Goal: Task Accomplishment & Management: Use online tool/utility

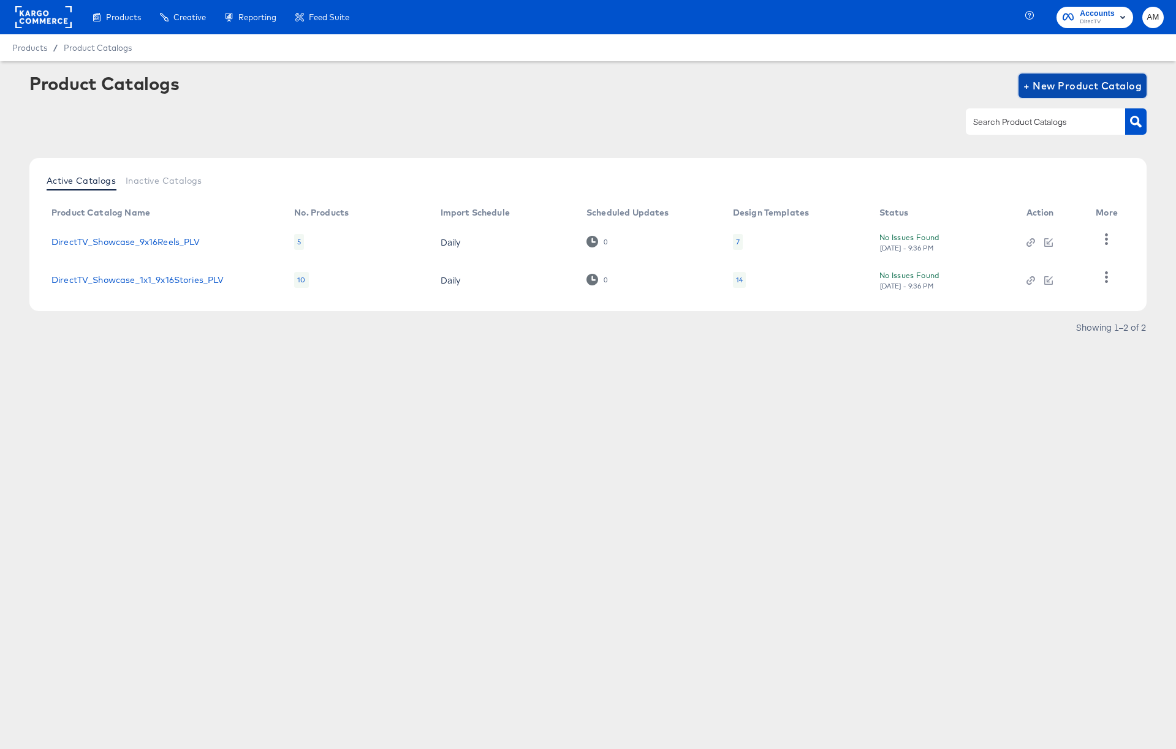
click at [1069, 85] on span "+ New Product Catalog" at bounding box center [1082, 85] width 118 height 17
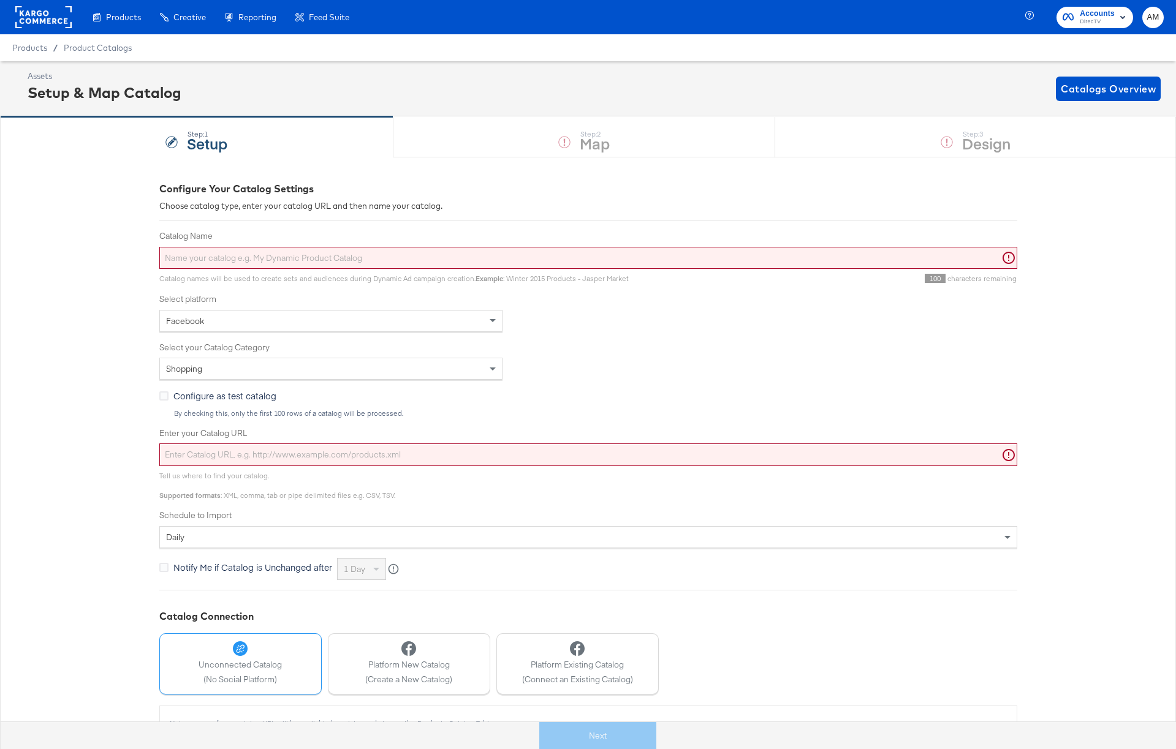
click at [240, 262] on input "Catalog Name" at bounding box center [588, 258] width 858 height 23
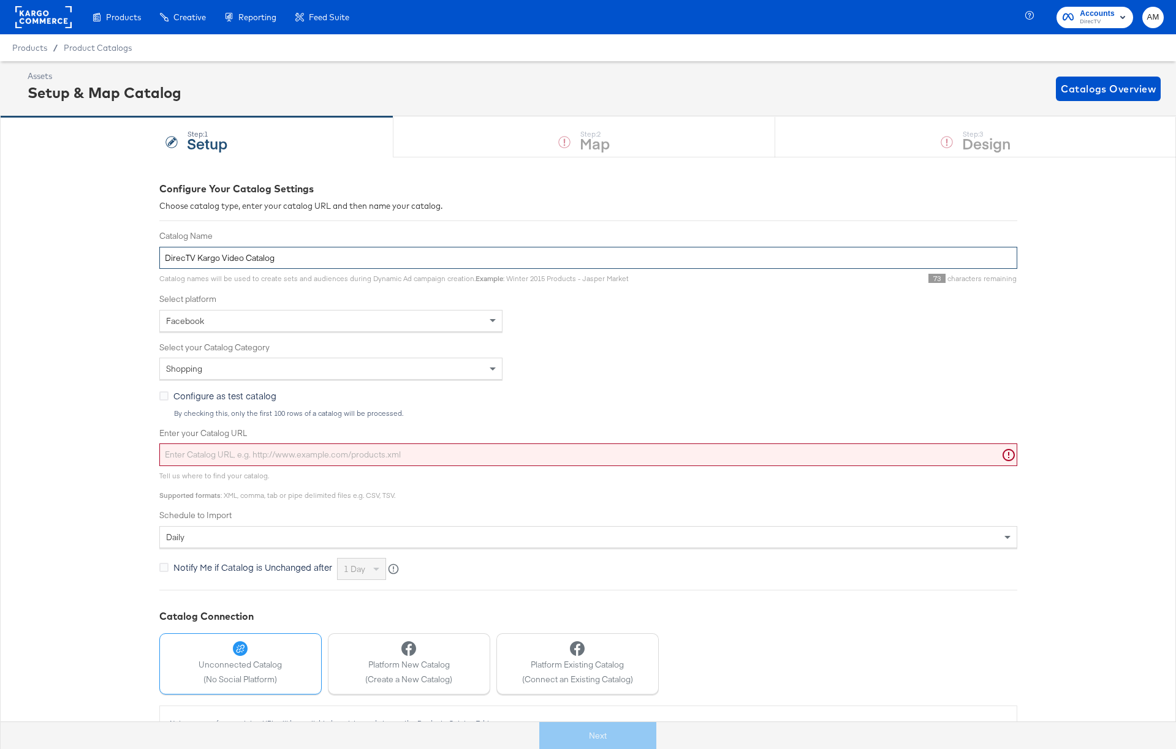
click at [244, 262] on input "DirecTV Kargo Video Catalog" at bounding box center [588, 258] width 858 height 23
type input "DirecTV Kargo Video Promo Catalog"
click at [255, 453] on input "Enter your Catalog URL" at bounding box center [588, 455] width 858 height 23
paste input "[URL][DOMAIN_NAME]"
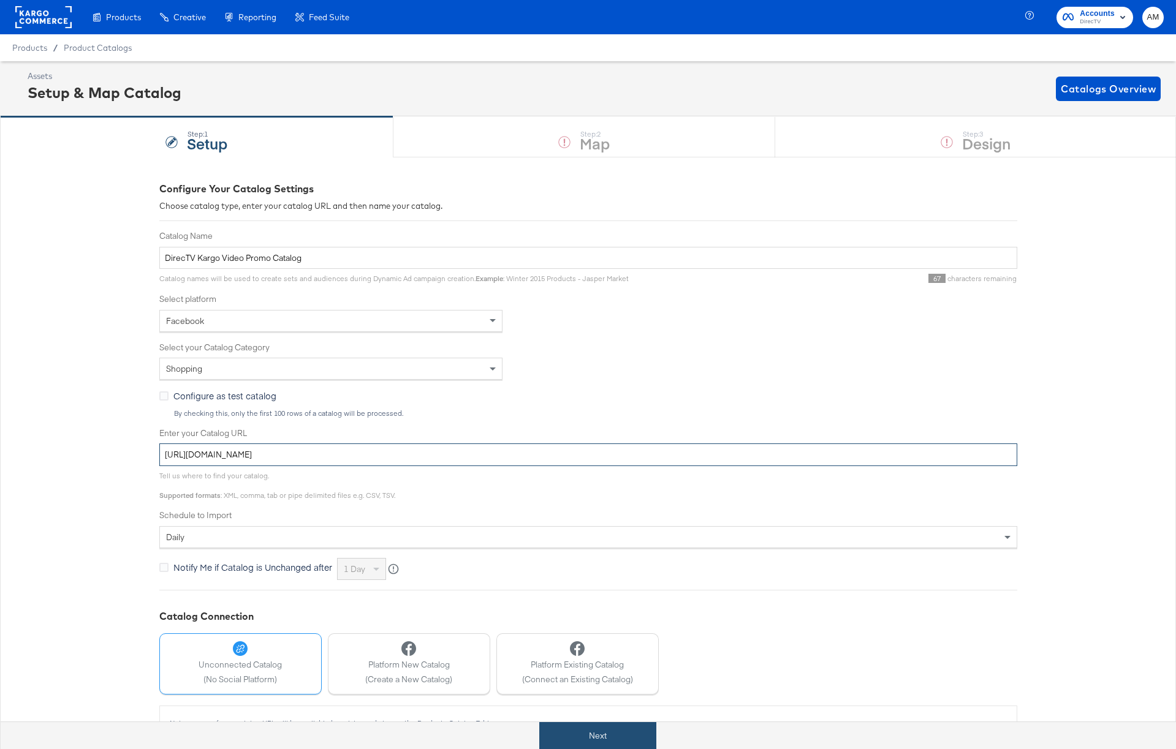
type input "[URL][DOMAIN_NAME]"
click at [590, 740] on button "Next" at bounding box center [597, 736] width 117 height 28
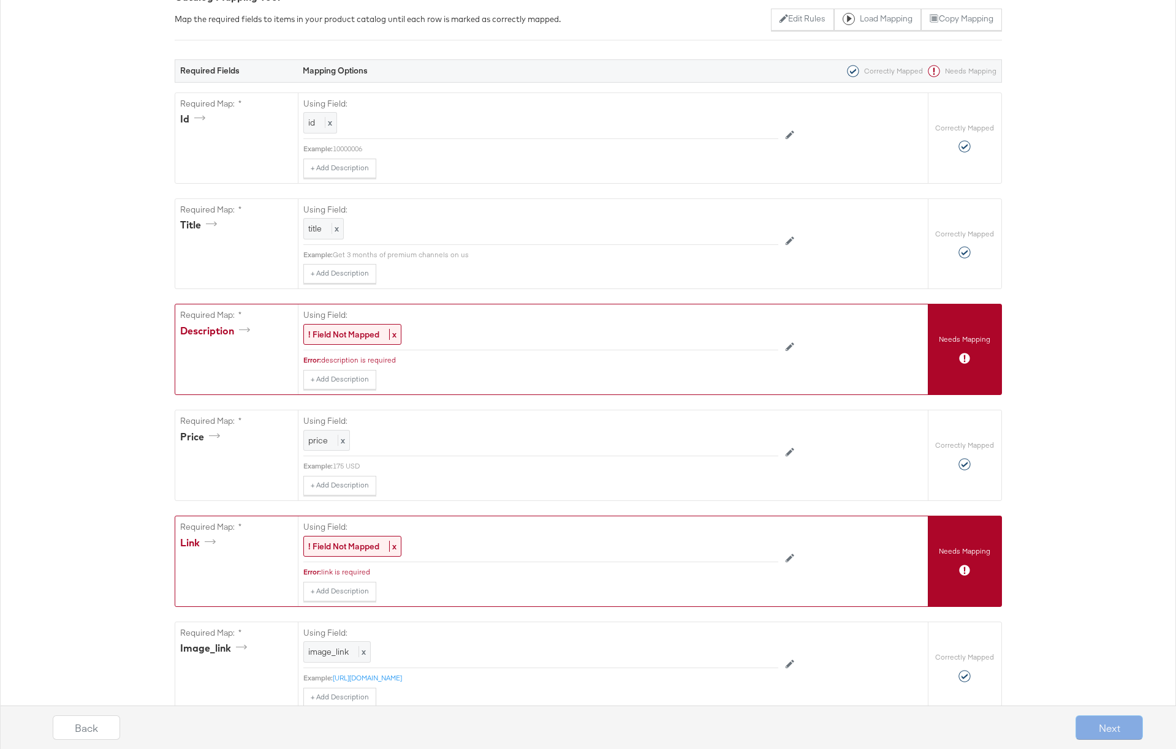
scroll to position [191, 0]
click at [336, 333] on strong "! Field Not Mapped" at bounding box center [343, 335] width 71 height 11
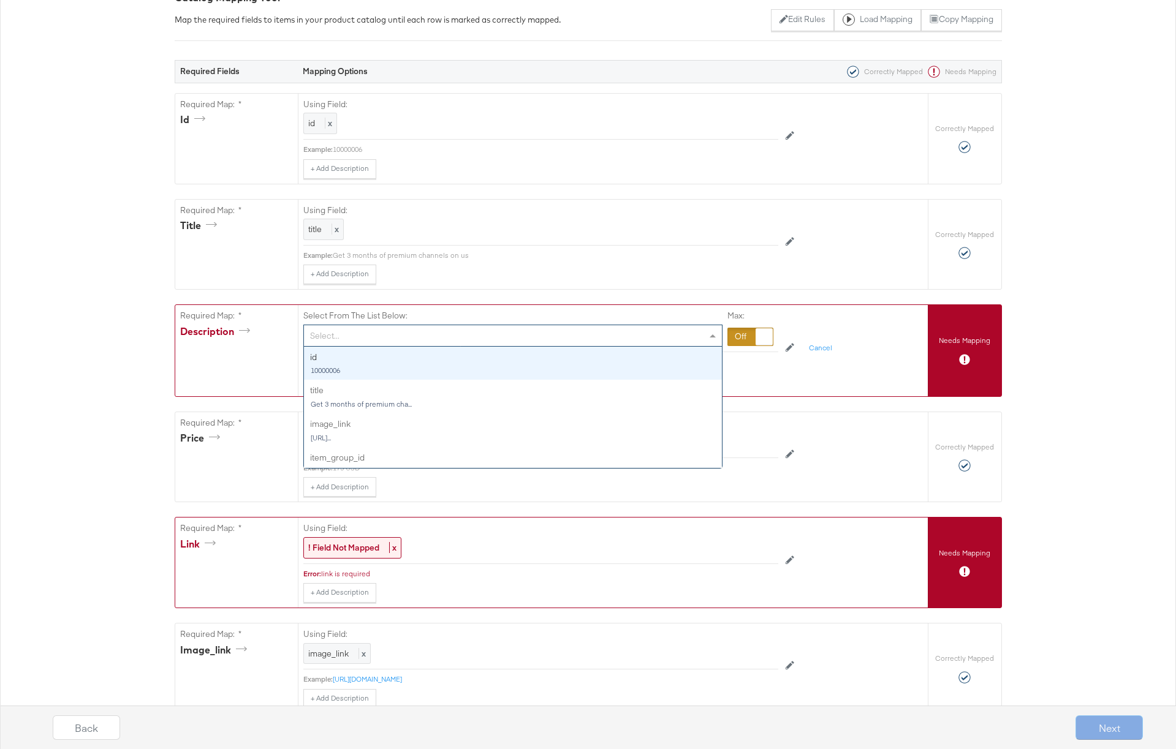
click at [715, 336] on span at bounding box center [713, 335] width 15 height 21
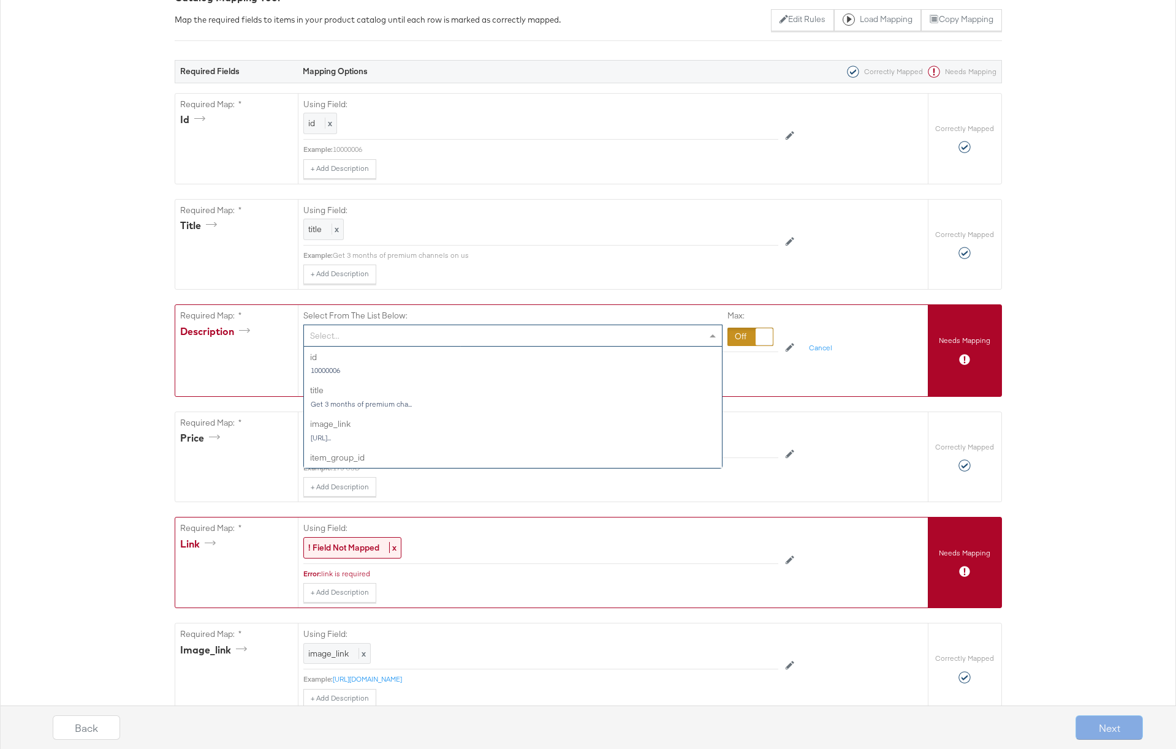
scroll to position [0, 0]
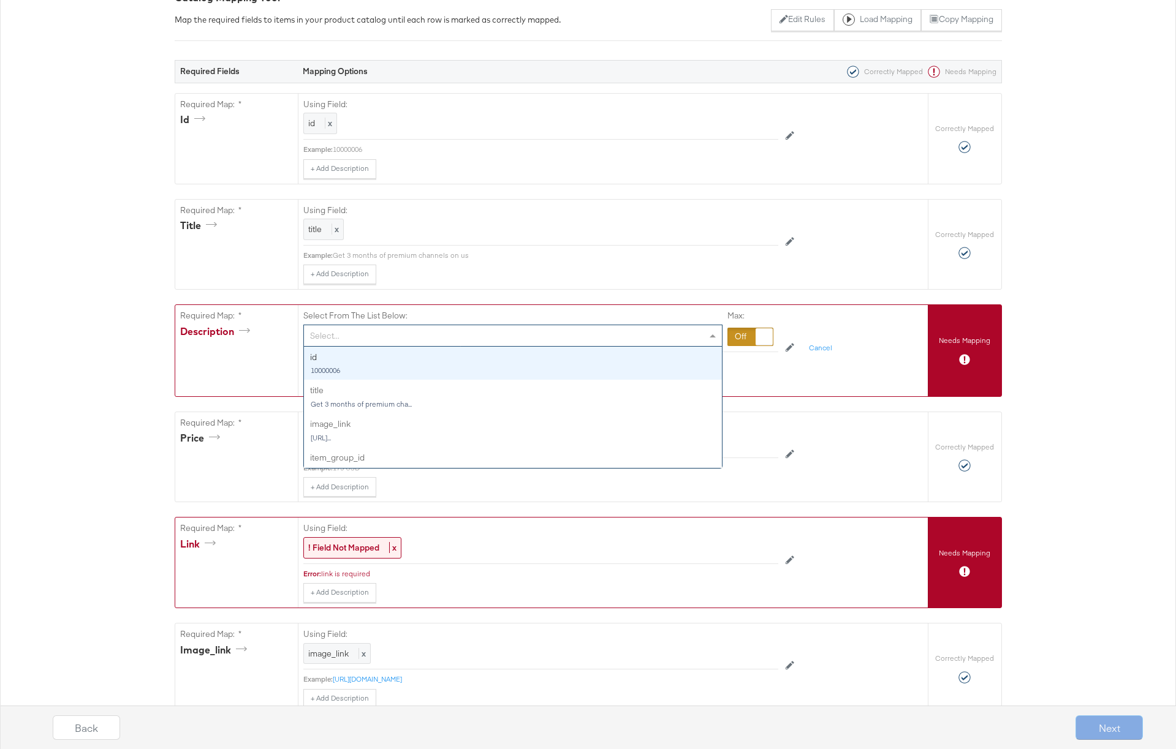
click at [632, 312] on div "Select From The List Below: Select... id 10000006 title Get 3 months of premium…" at bounding box center [512, 328] width 419 height 37
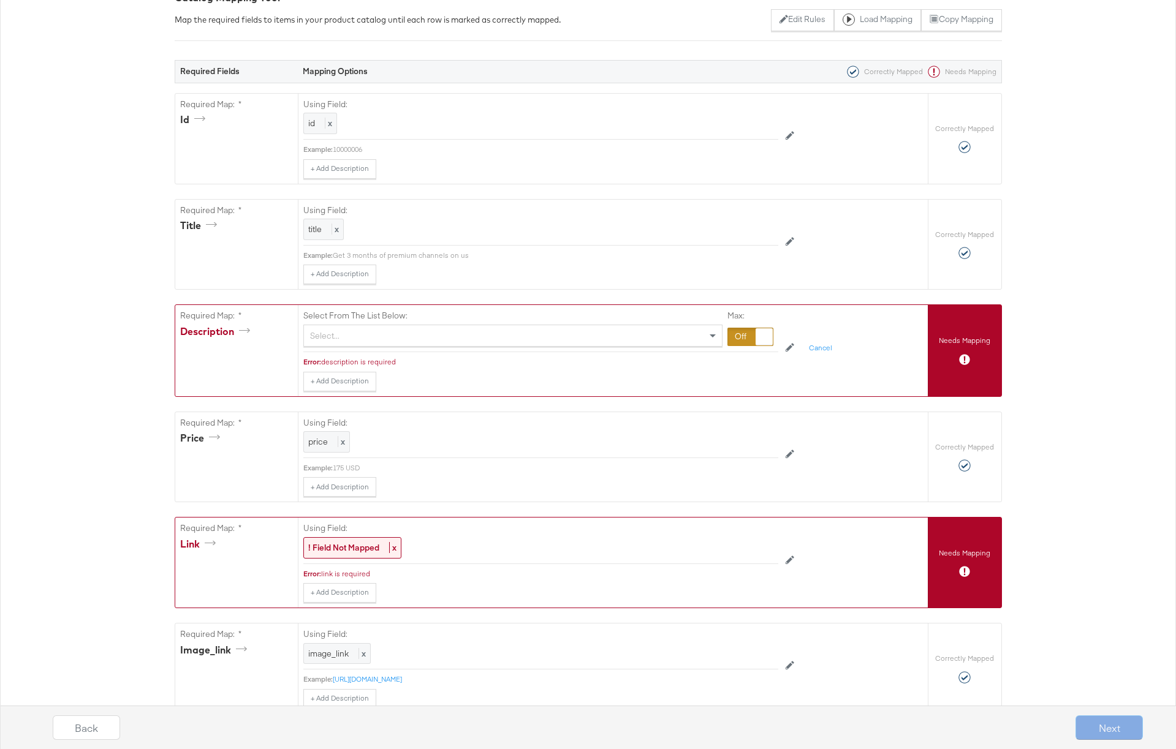
click at [738, 336] on div at bounding box center [750, 337] width 46 height 18
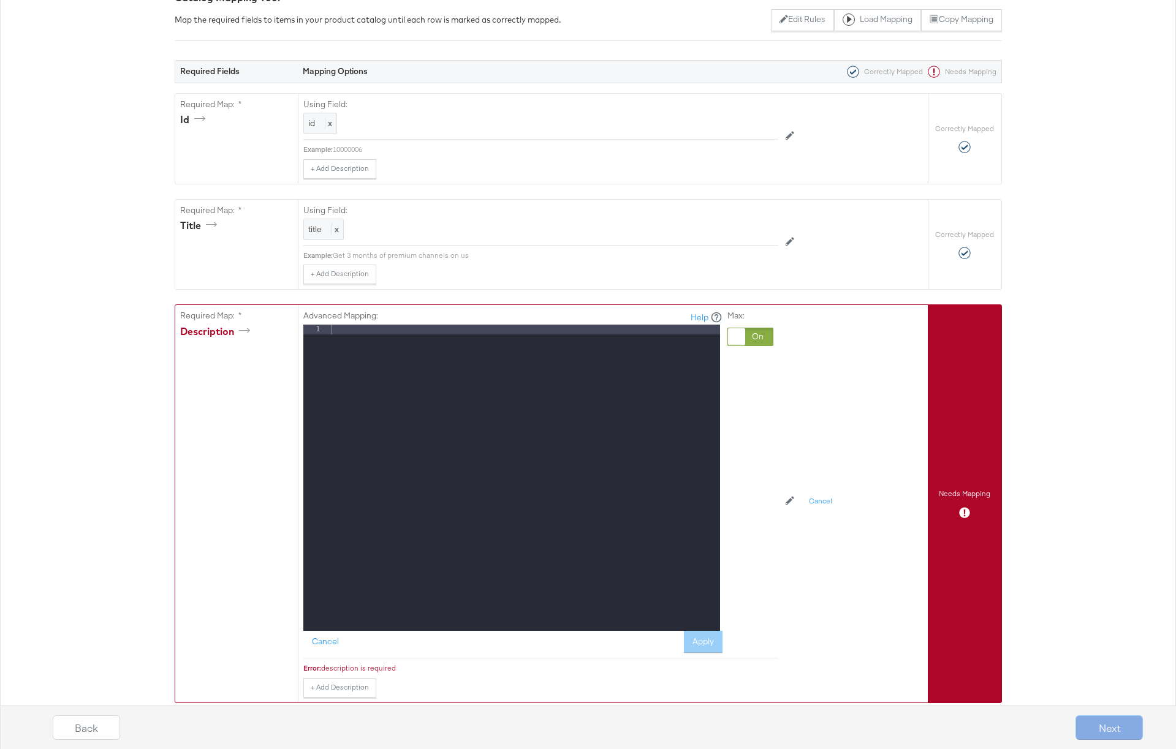
click at [412, 342] on div at bounding box center [524, 488] width 392 height 326
click at [701, 642] on button "Apply" at bounding box center [703, 642] width 39 height 22
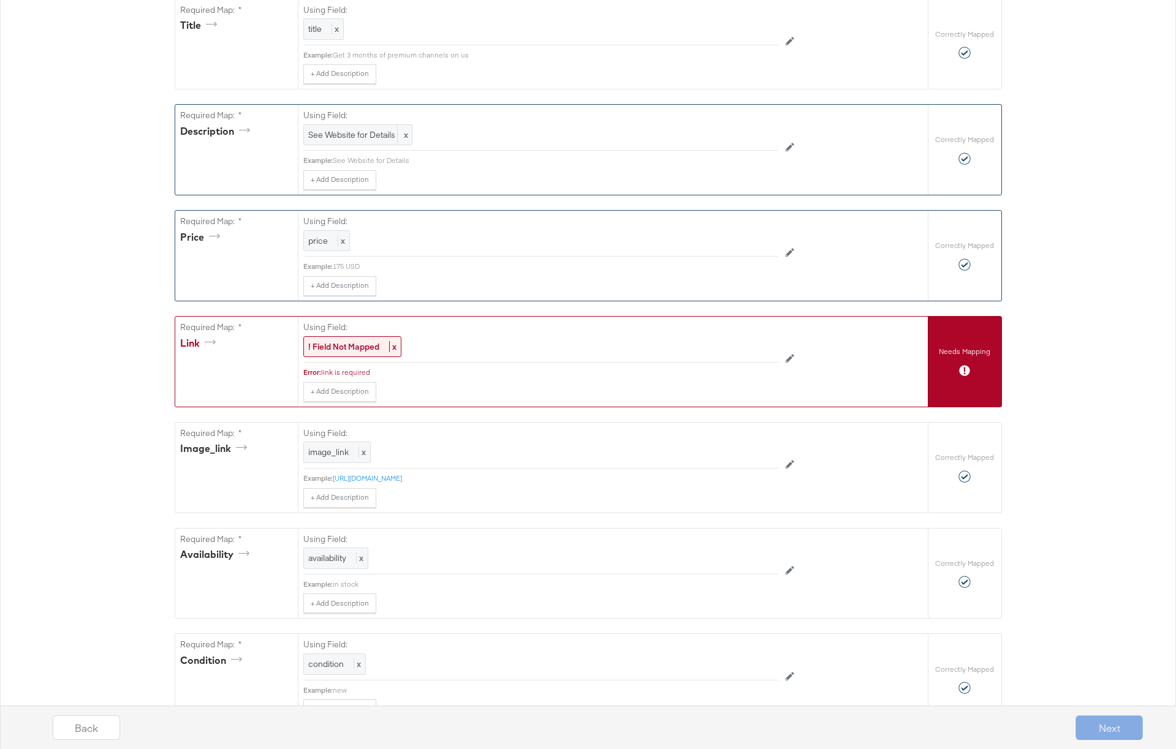
scroll to position [389, 0]
click at [346, 349] on strong "! Field Not Mapped" at bounding box center [343, 349] width 71 height 11
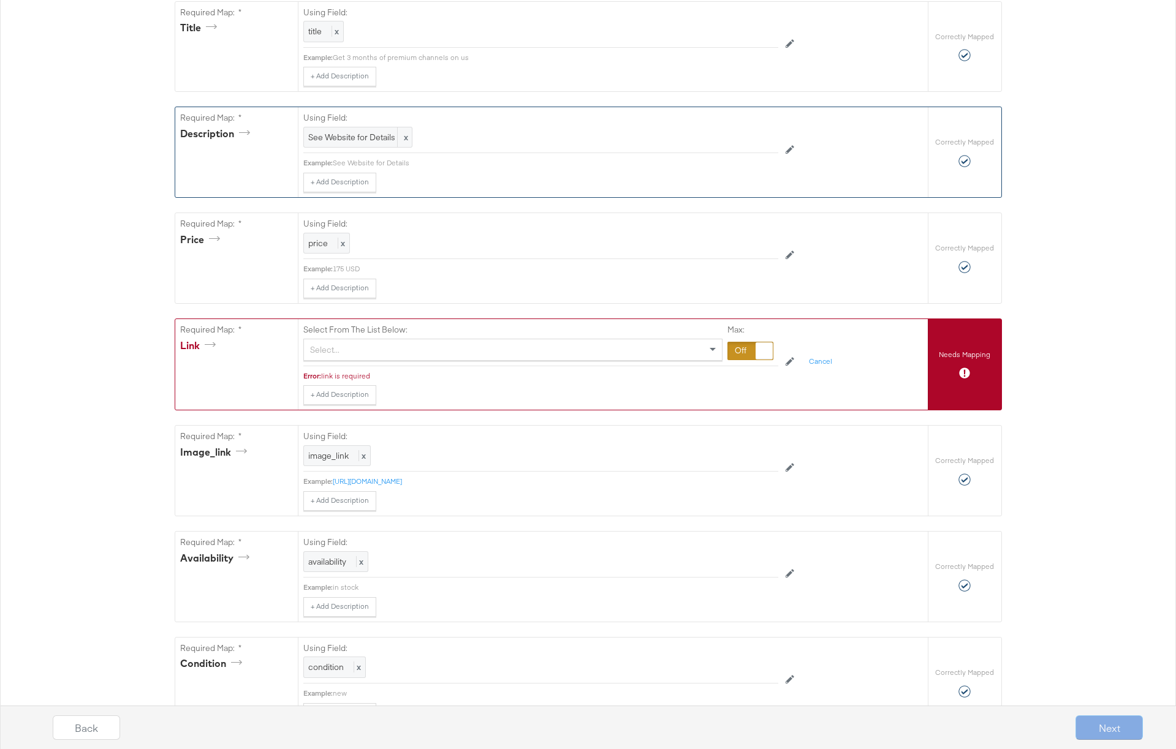
click at [346, 349] on div "Select..." at bounding box center [513, 349] width 418 height 21
type input "[URL][DOMAIN_NAME]"
click at [358, 350] on div "Select..." at bounding box center [513, 349] width 418 height 21
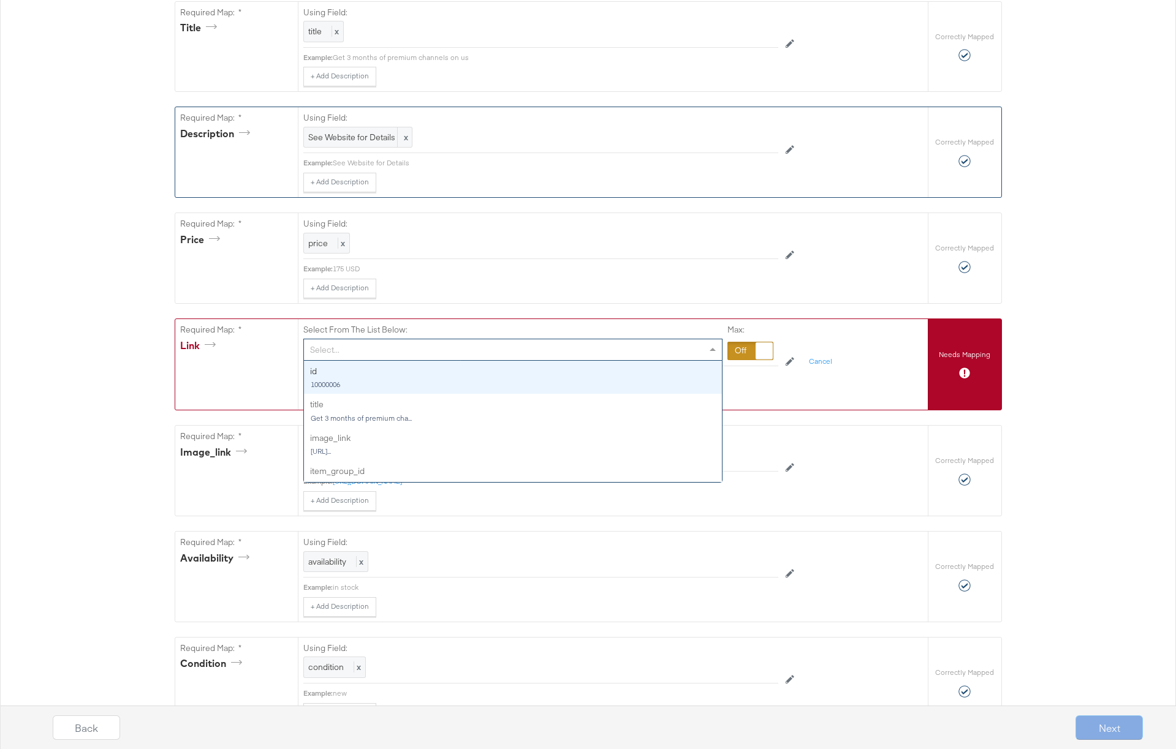
click at [738, 347] on div at bounding box center [750, 351] width 46 height 18
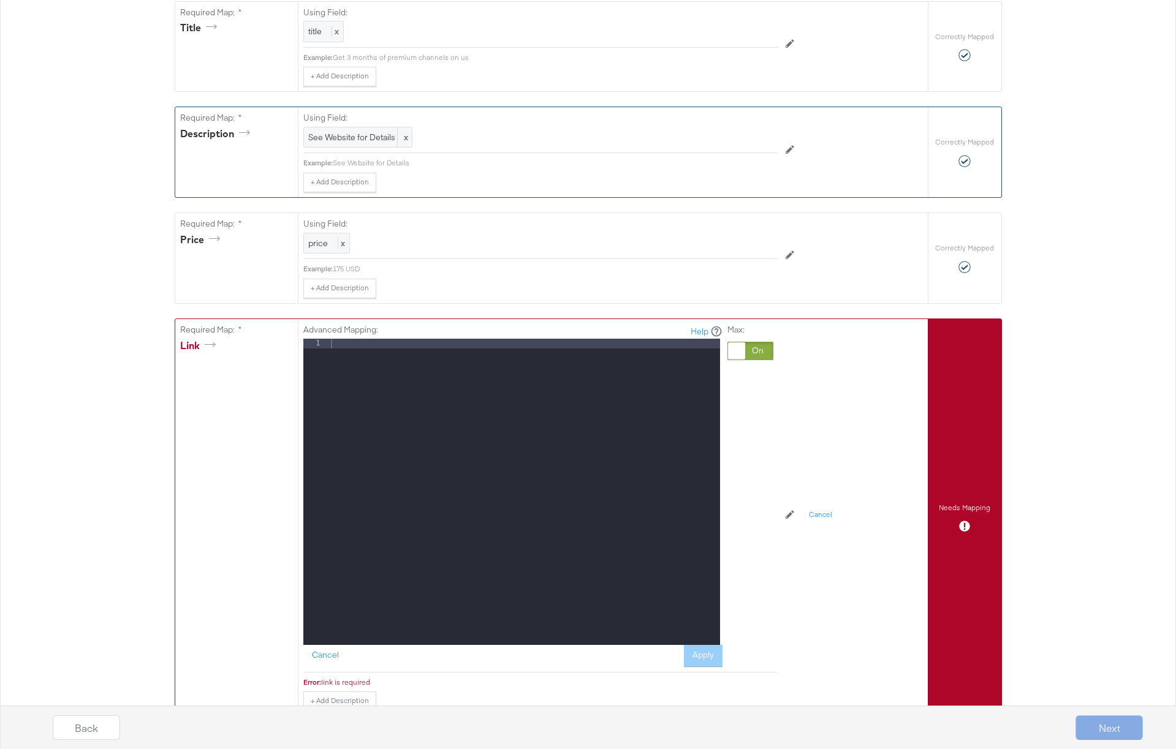
click at [423, 369] on div at bounding box center [524, 502] width 392 height 326
click at [701, 660] on button "Apply" at bounding box center [703, 656] width 39 height 22
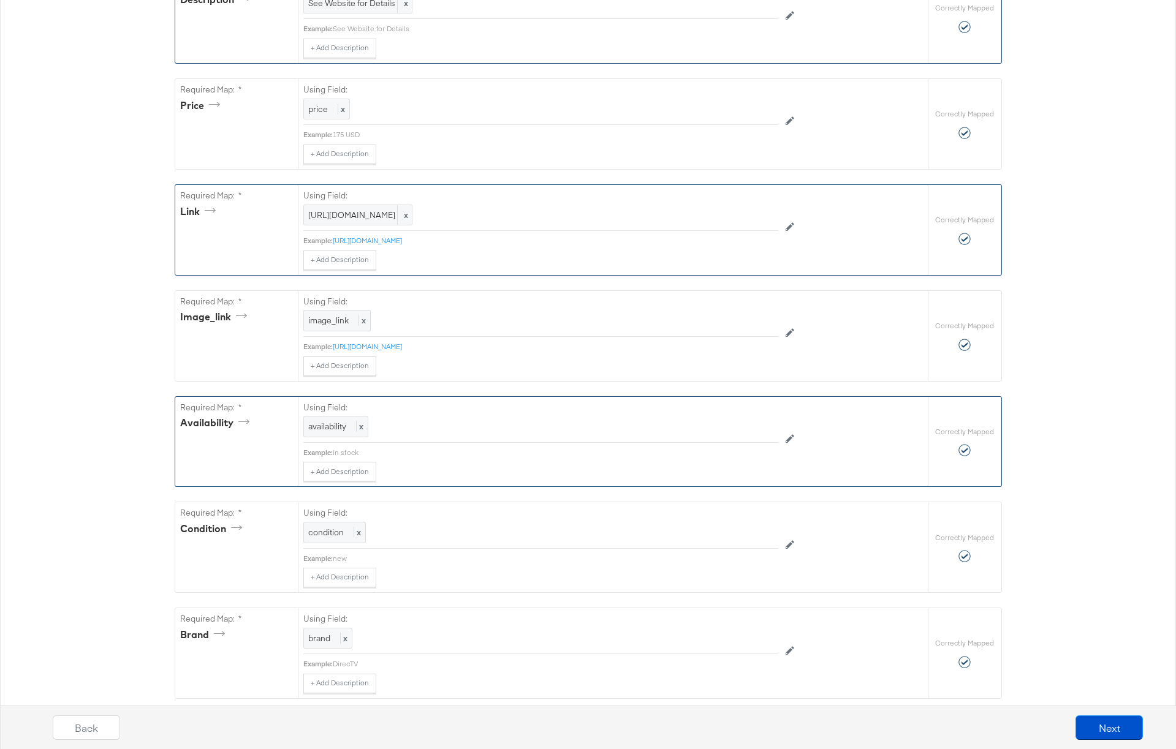
scroll to position [549, 0]
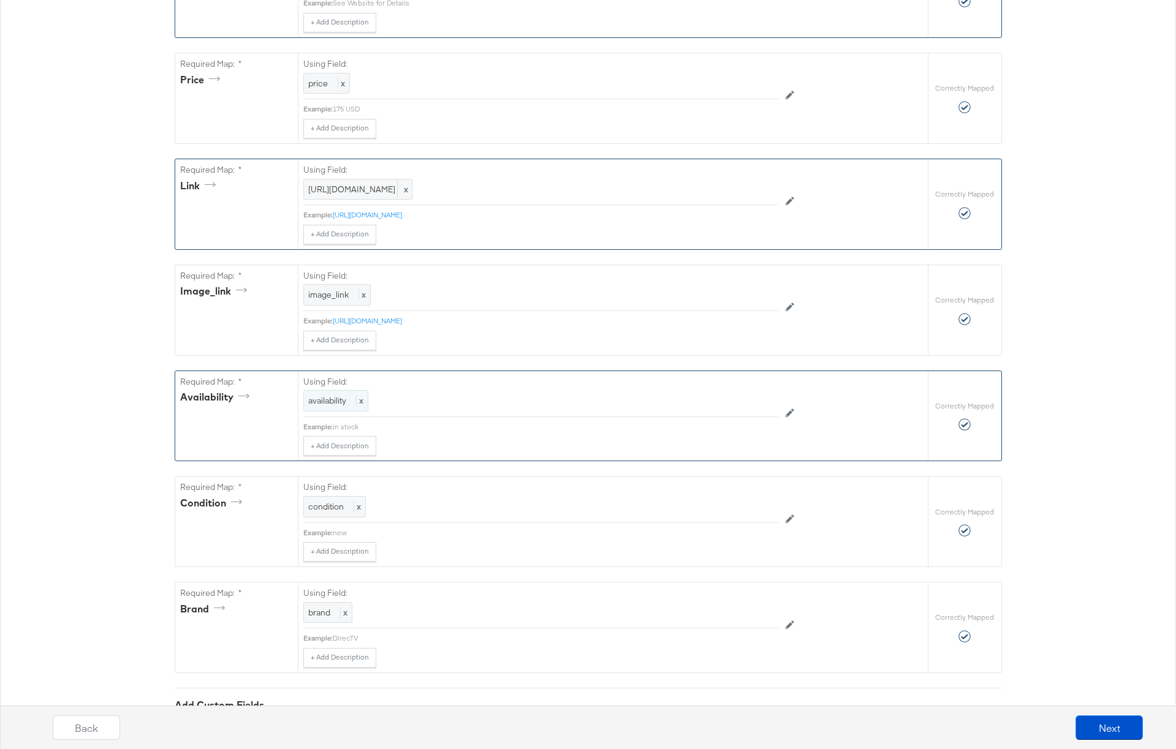
click at [324, 401] on span "availability" at bounding box center [327, 400] width 38 height 11
click at [324, 401] on span "availability" at bounding box center [329, 401] width 38 height 11
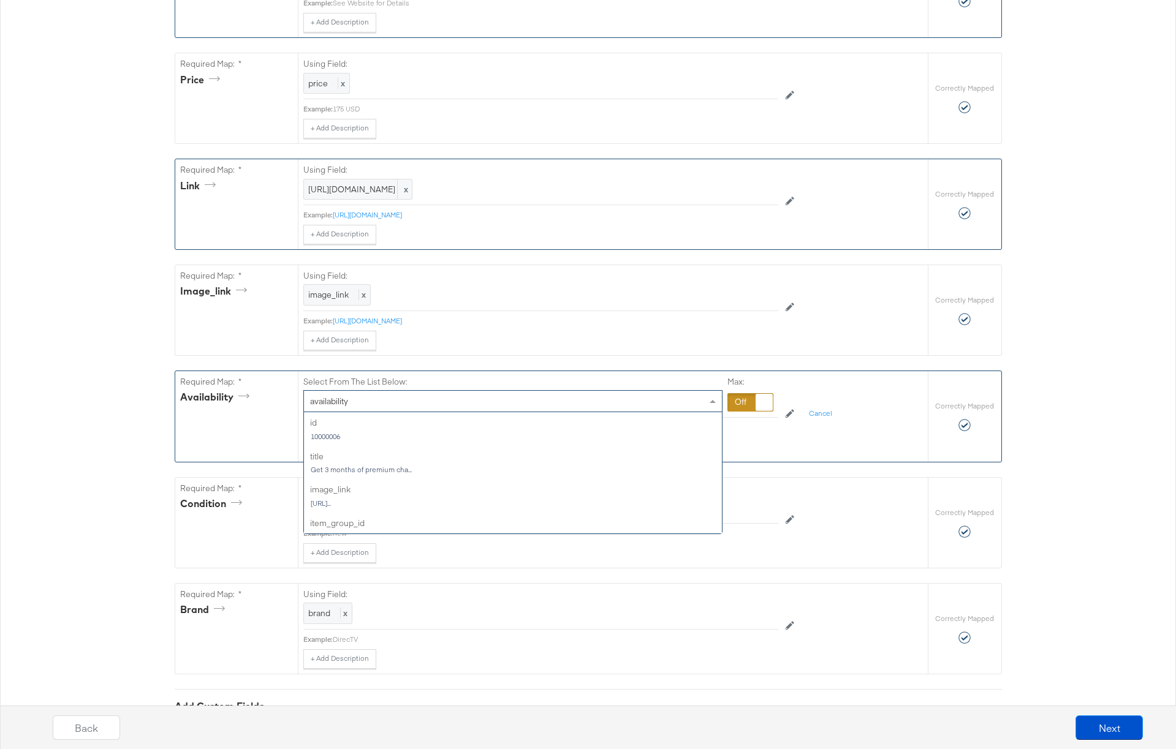
scroll to position [268, 0]
click at [455, 371] on div "Select From The List Below: availability Max:" at bounding box center [540, 394] width 475 height 47
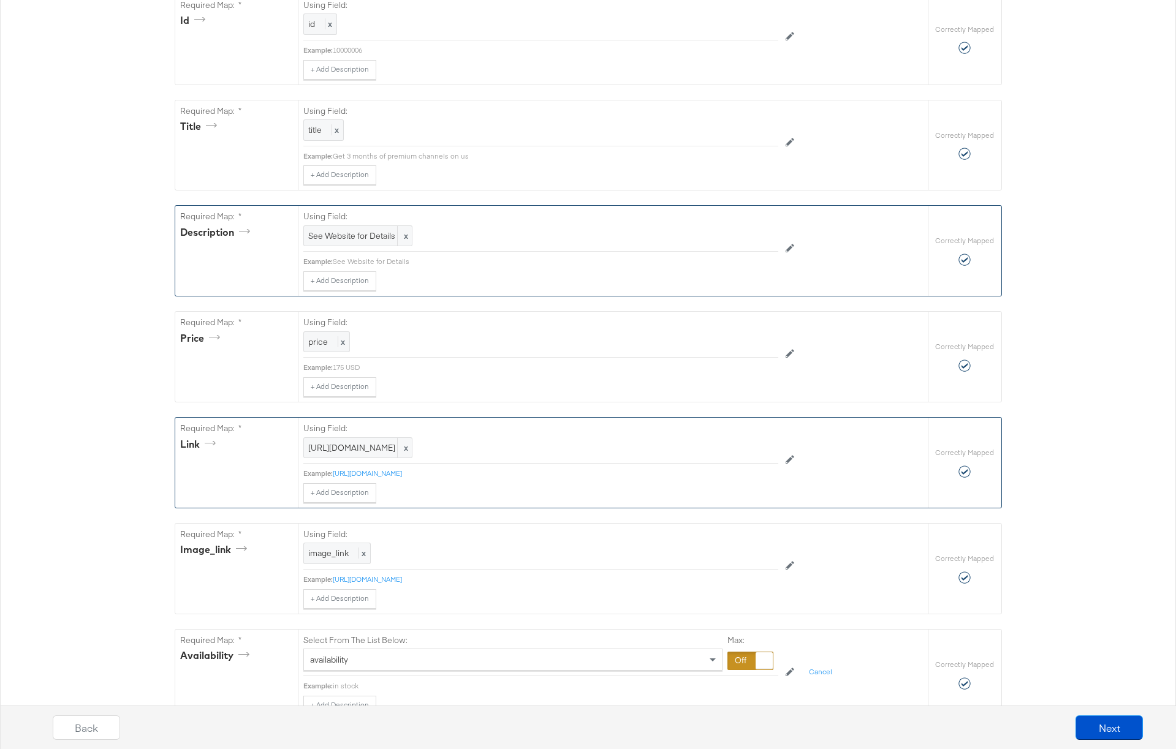
scroll to position [293, 0]
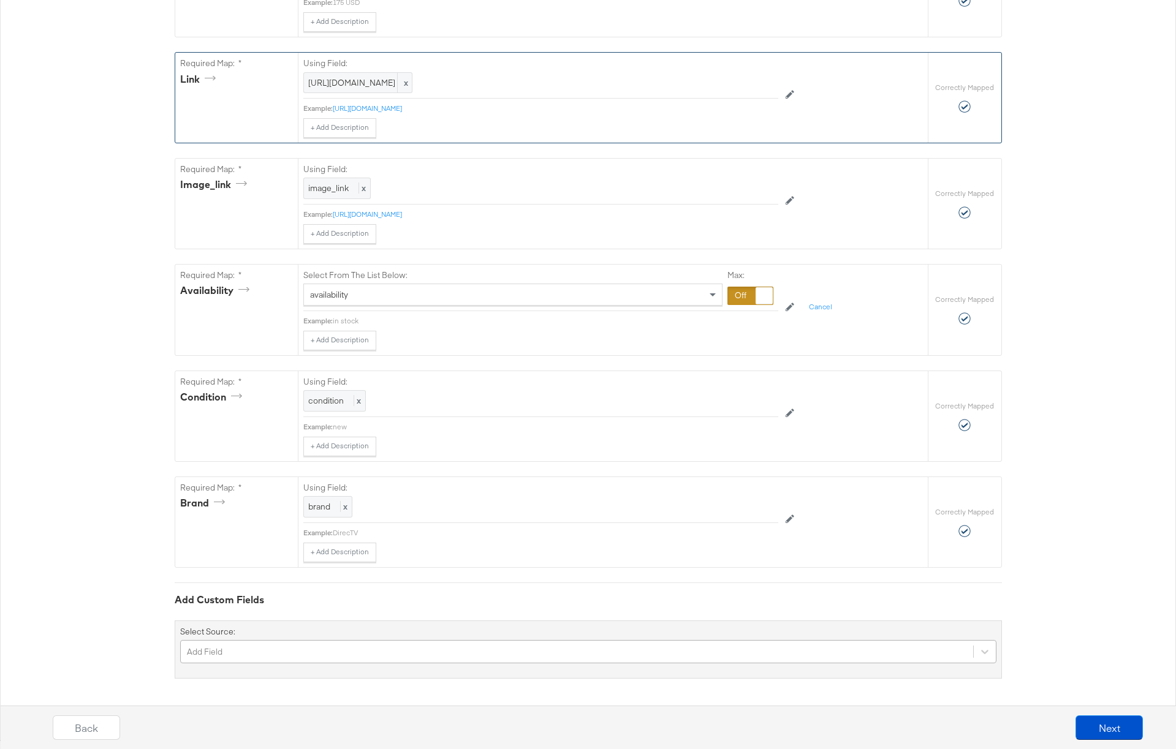
click at [257, 649] on div "Add Field" at bounding box center [588, 651] width 816 height 23
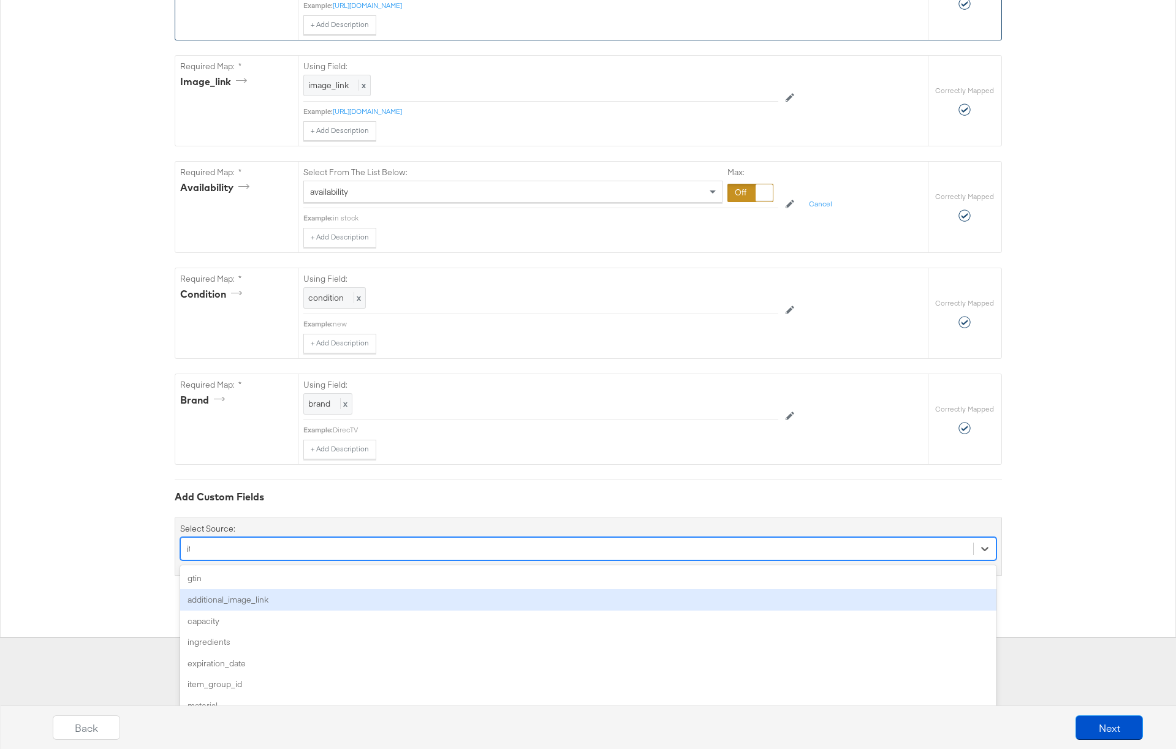
type input "item"
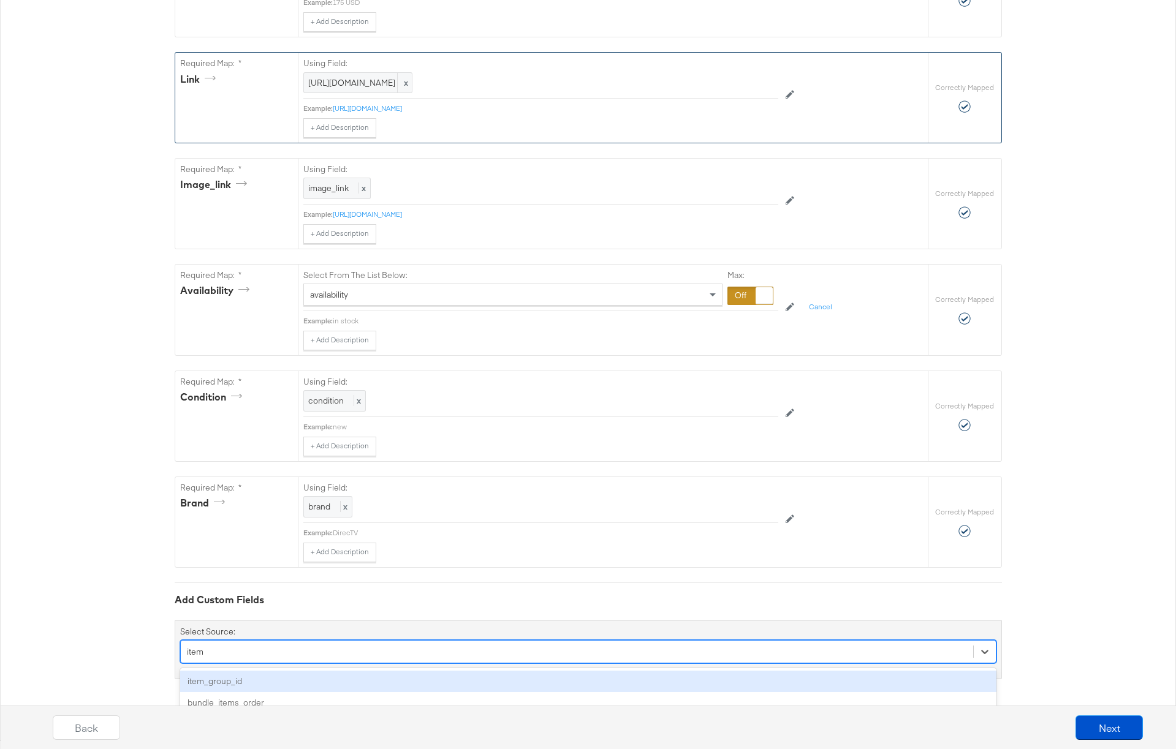
click at [222, 681] on div "item_group_id" at bounding box center [588, 681] width 816 height 21
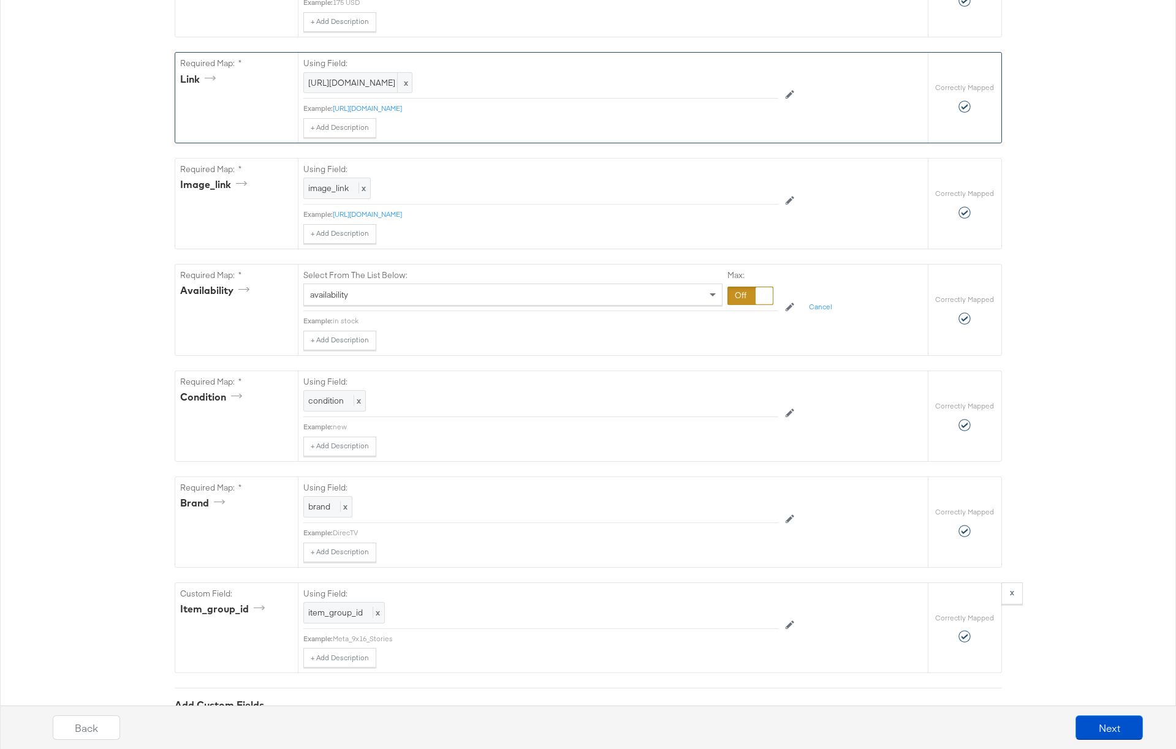
scroll to position [759, 0]
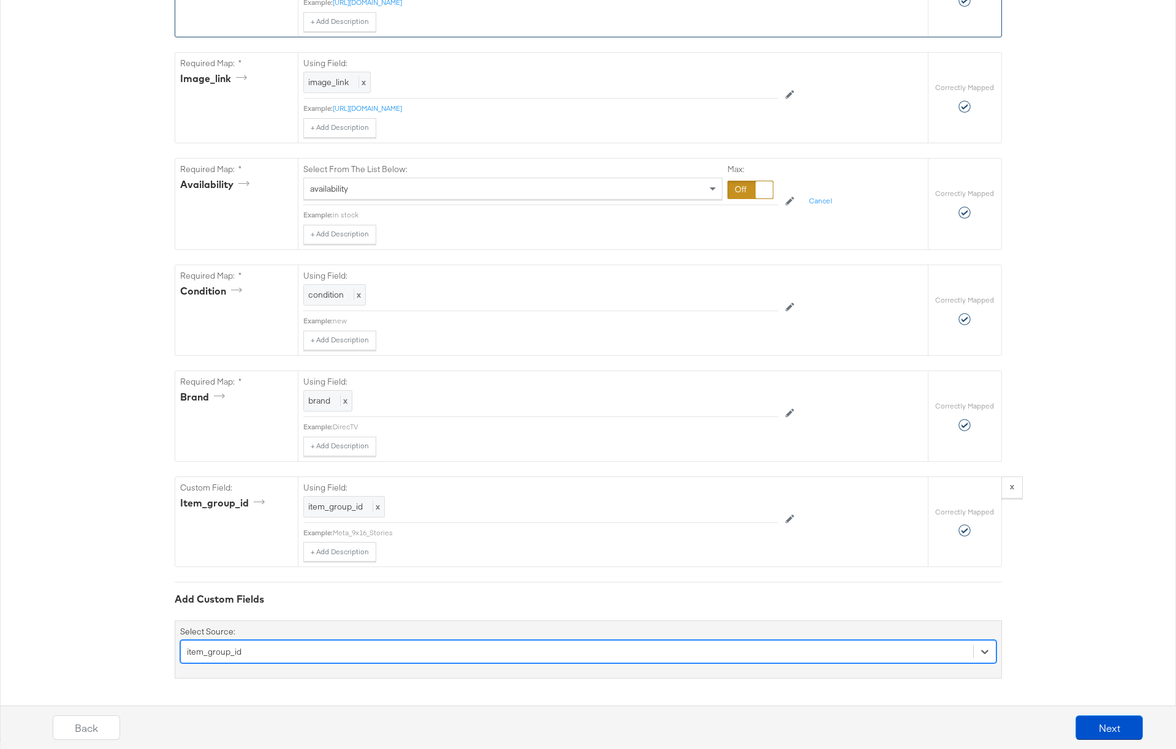
click at [268, 657] on div "option item_group_id, selected. Select is focused ,type to refine list, press D…" at bounding box center [588, 651] width 816 height 23
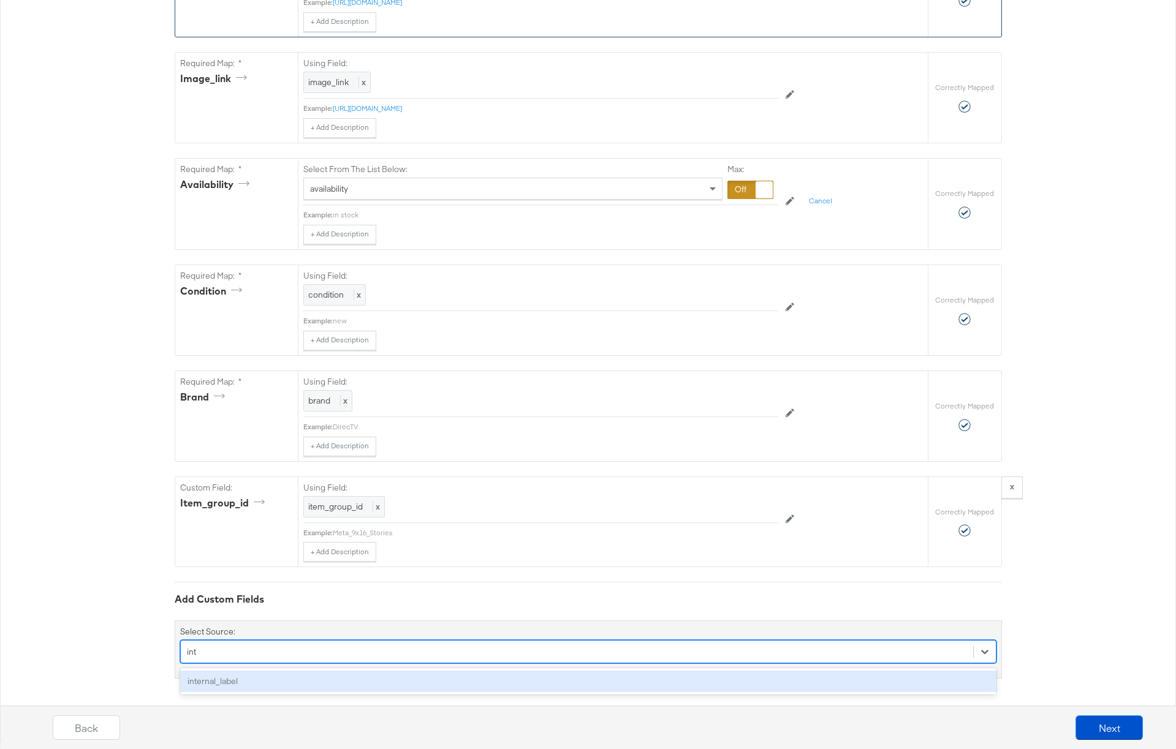
scroll to position [762, 0]
type input "internal"
click at [237, 683] on div "internal_label" at bounding box center [588, 681] width 816 height 21
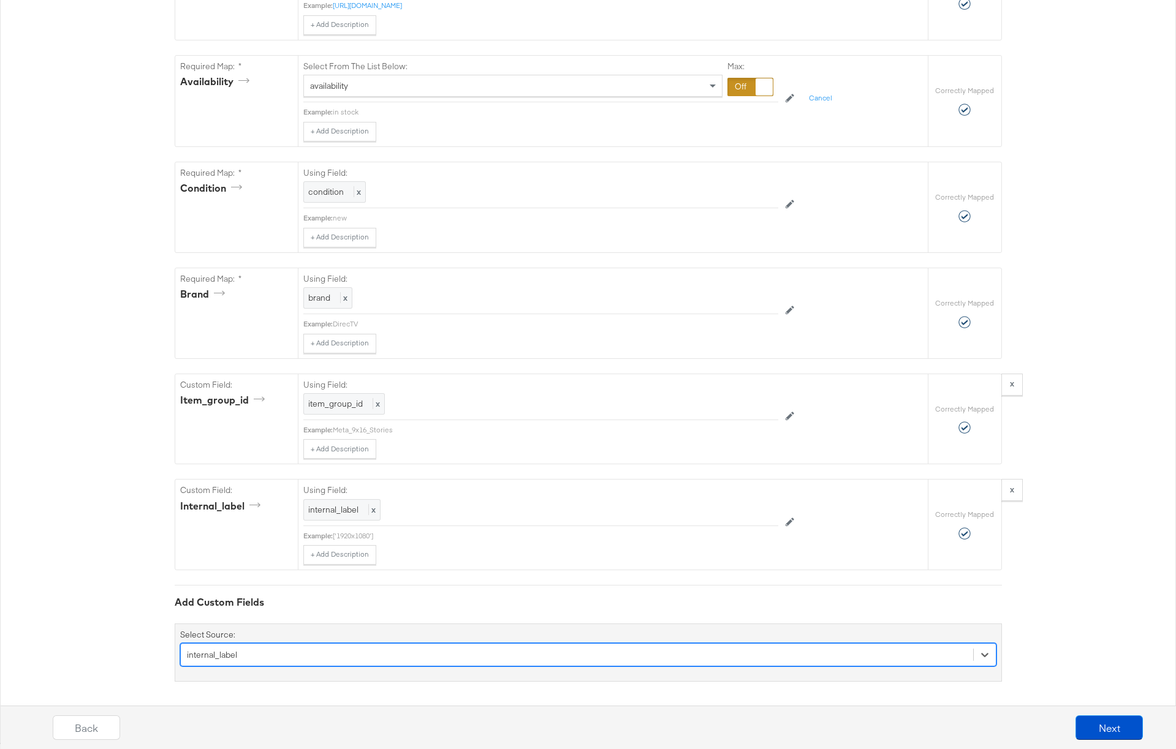
click at [307, 656] on div "option internal_label, selected. Select is focused ,type to refine list, press …" at bounding box center [588, 654] width 816 height 23
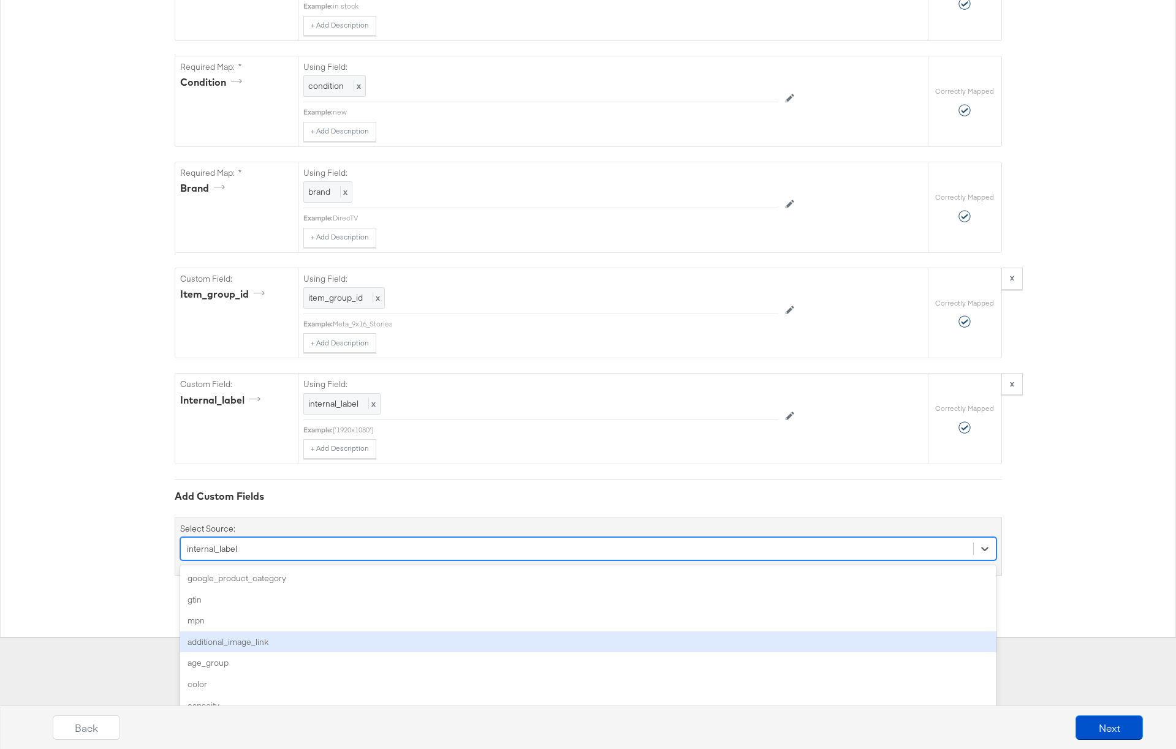
click at [250, 561] on div "option internal_label, selected. option additional_image_link focused, 4 of 170…" at bounding box center [588, 548] width 816 height 23
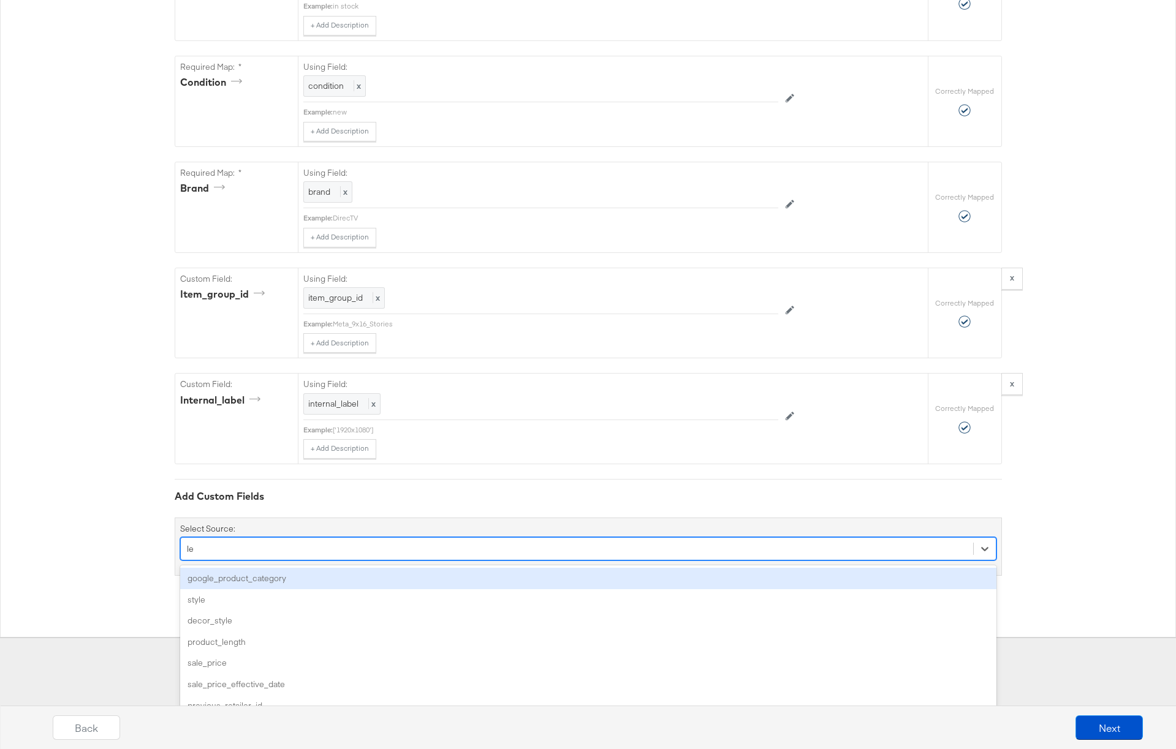
type input "l"
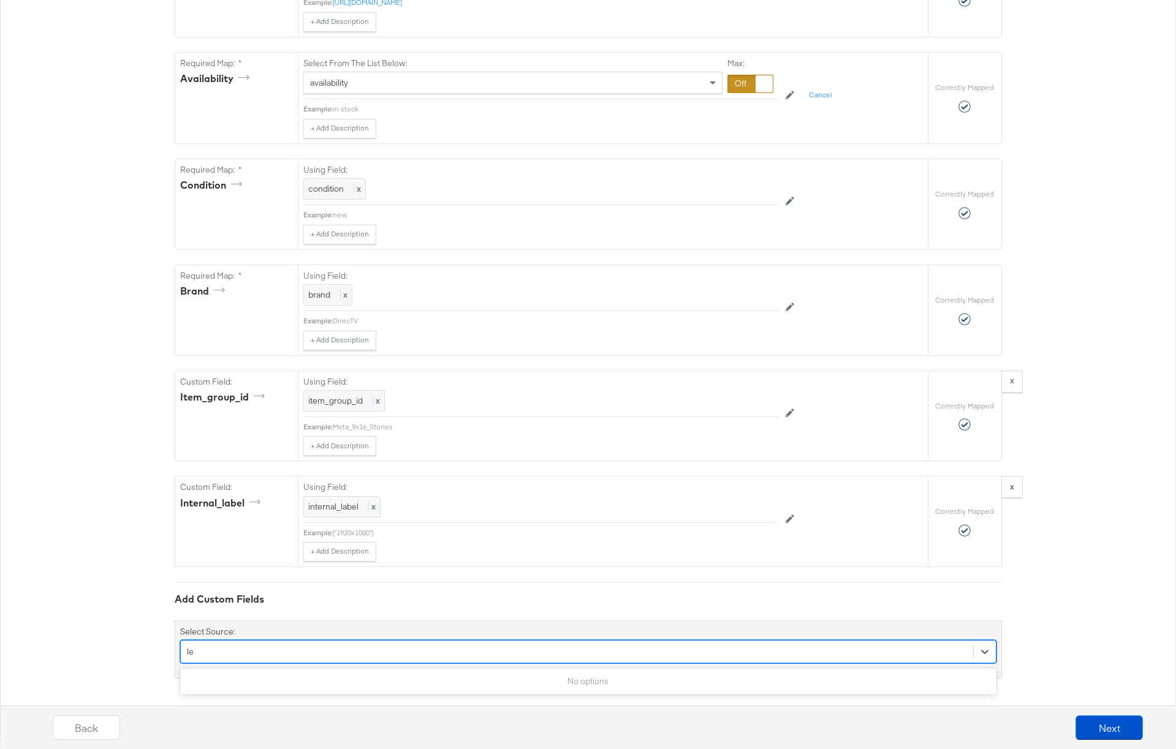
type input "l"
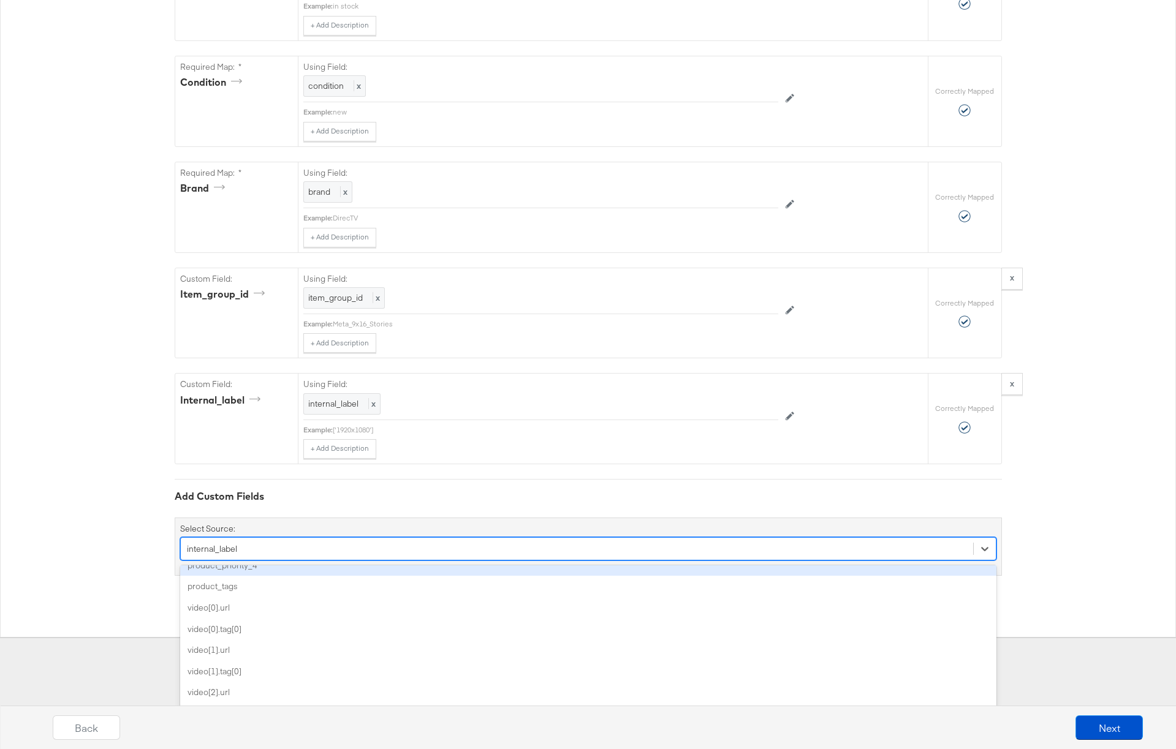
scroll to position [1641, 0]
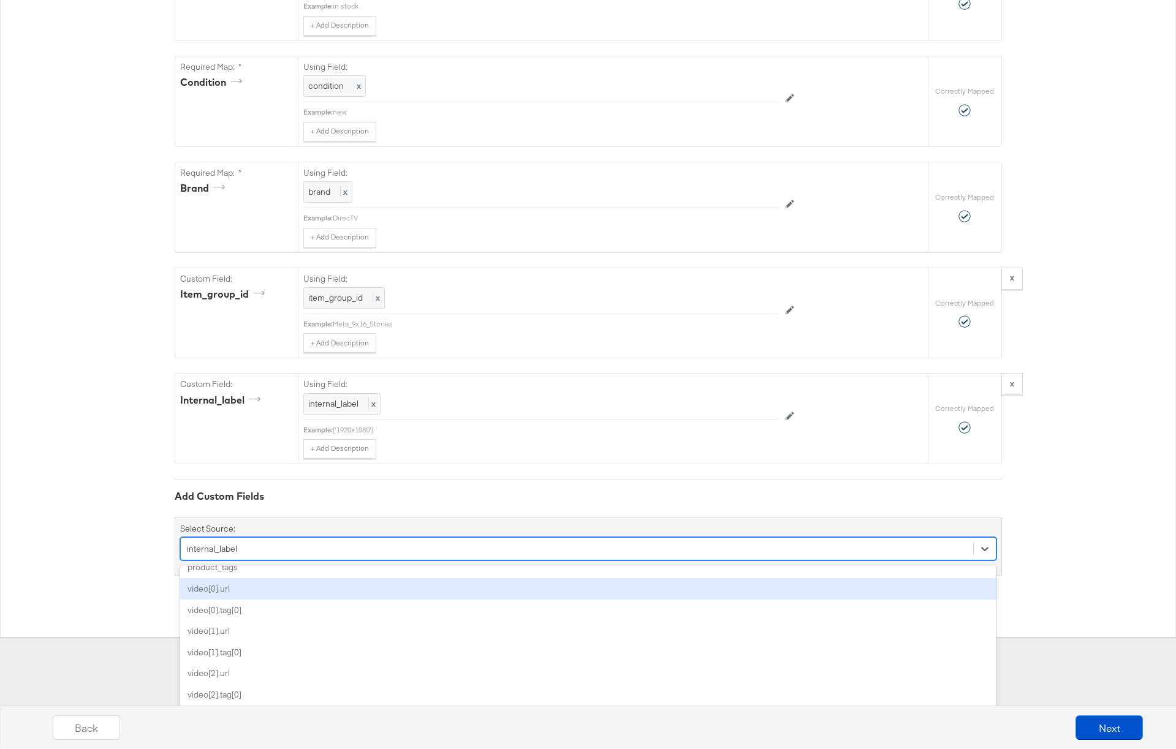
click at [214, 591] on div "video[0].url" at bounding box center [588, 588] width 816 height 21
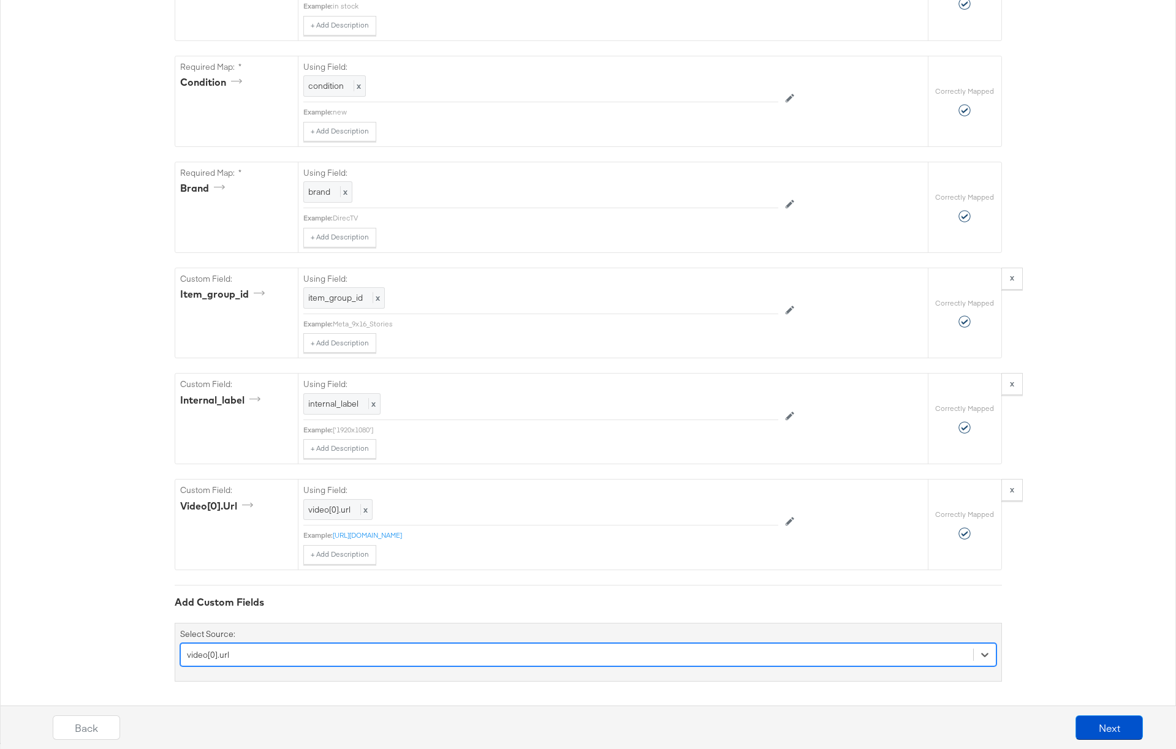
scroll to position [1077, 0]
click at [240, 653] on div "option video[0].url, selected. Select is focused ,type to refine list, press Do…" at bounding box center [588, 651] width 816 height 23
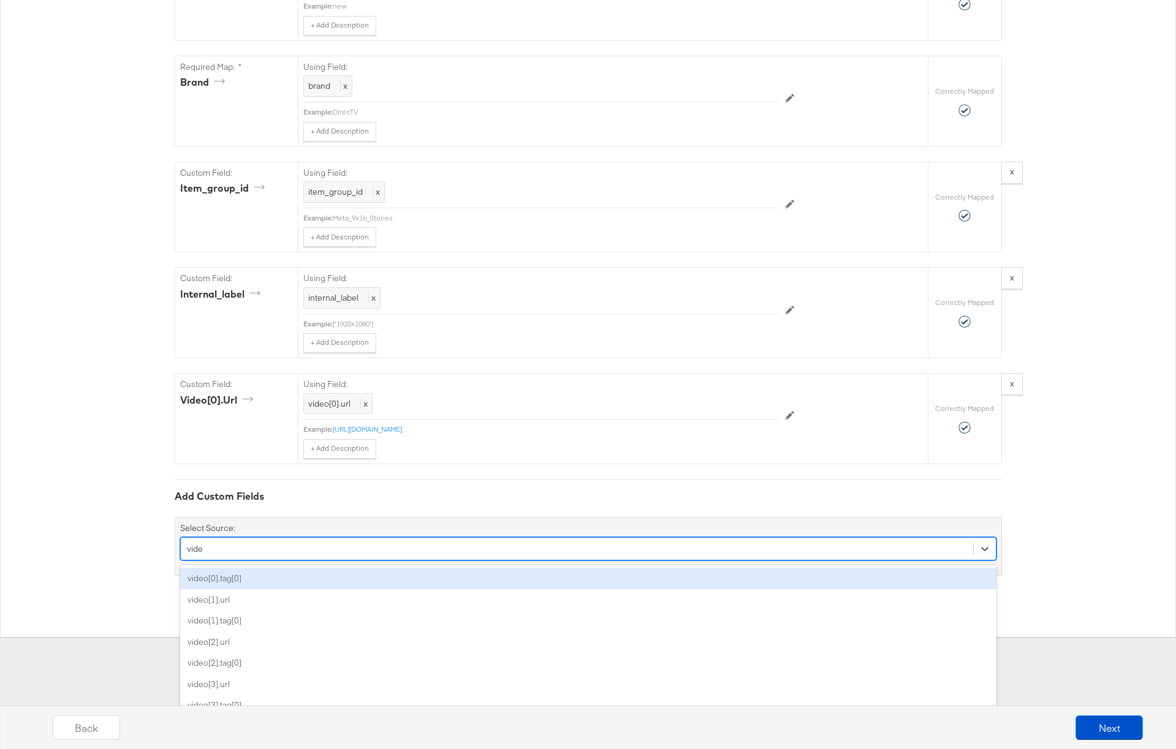
type input "video"
click at [227, 579] on div "video[0].tag[0]" at bounding box center [588, 578] width 816 height 21
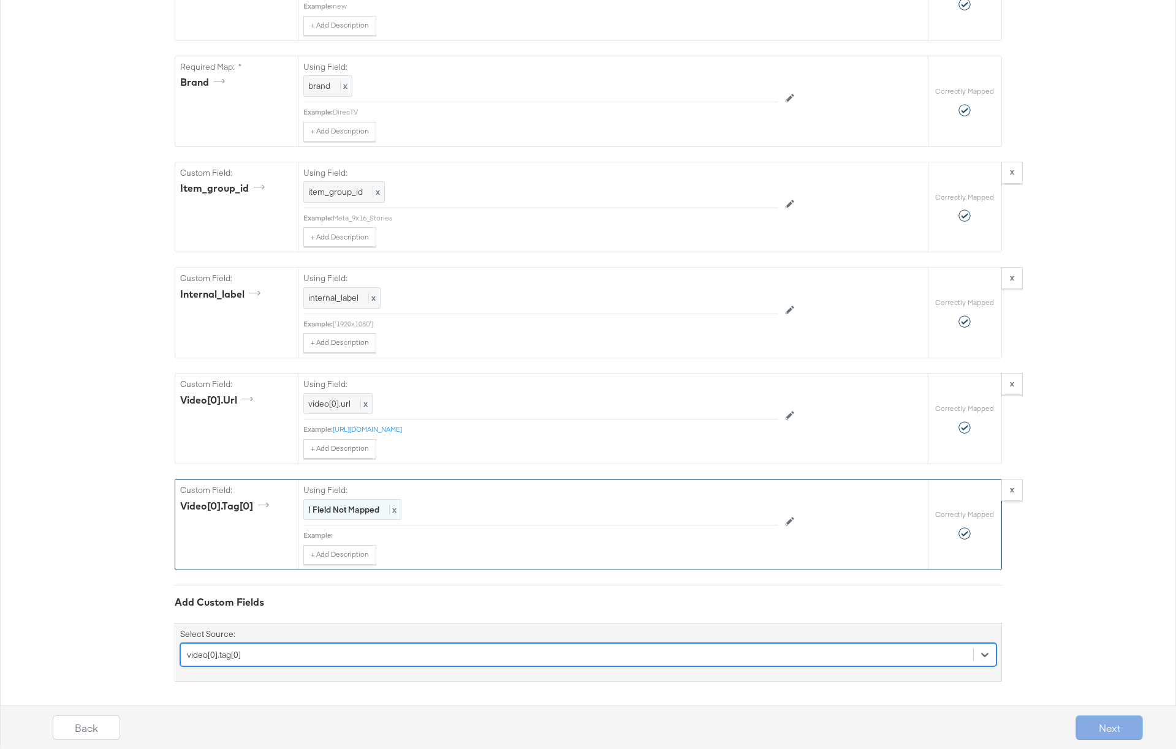
click at [339, 512] on strong "! Field Not Mapped" at bounding box center [343, 509] width 71 height 11
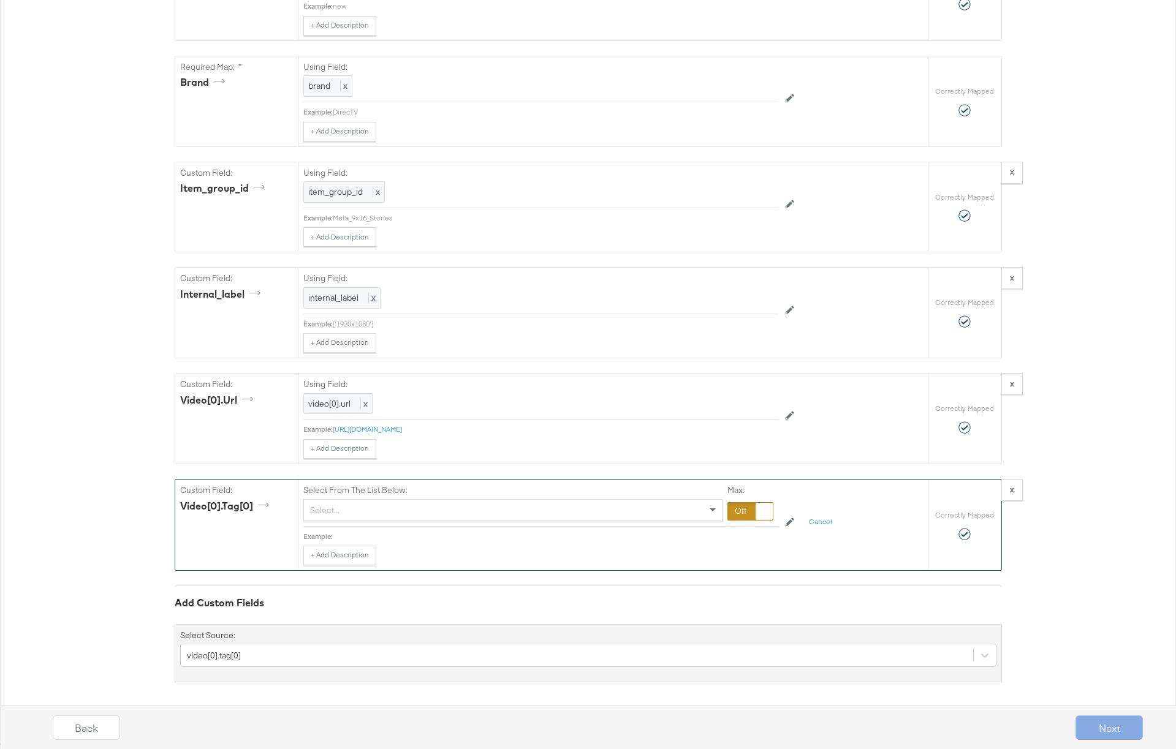
click at [339, 512] on div "Select..." at bounding box center [513, 510] width 418 height 21
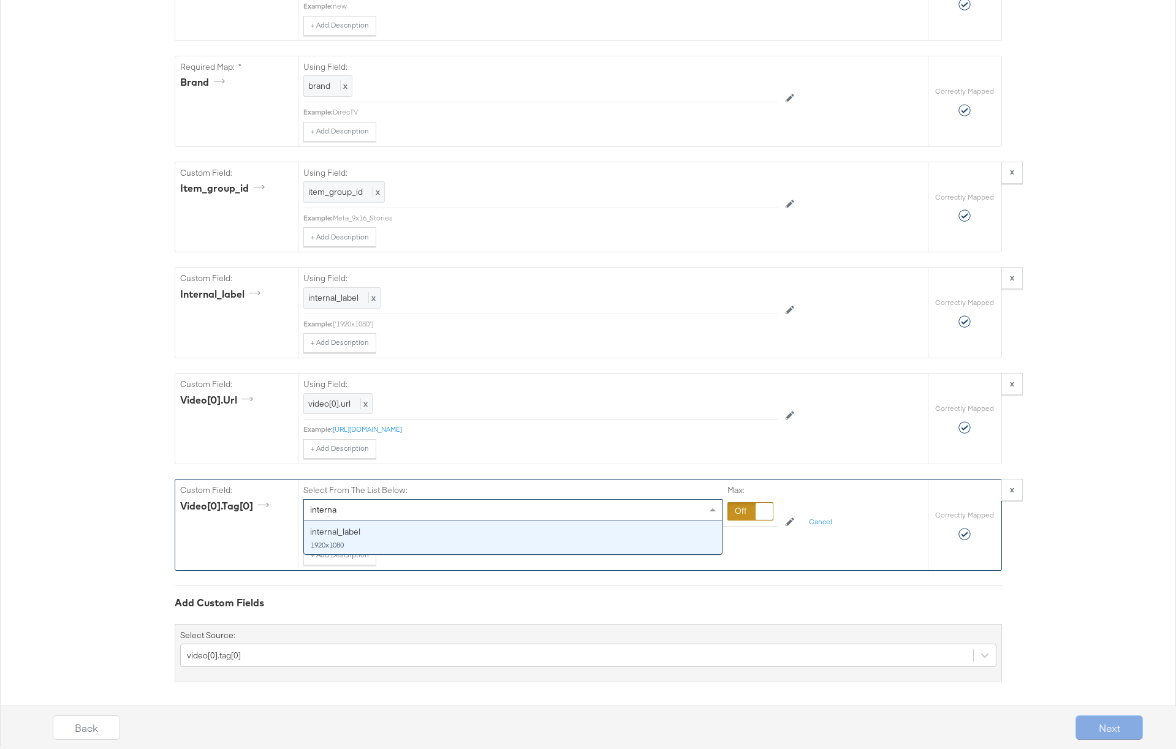
type input "internal"
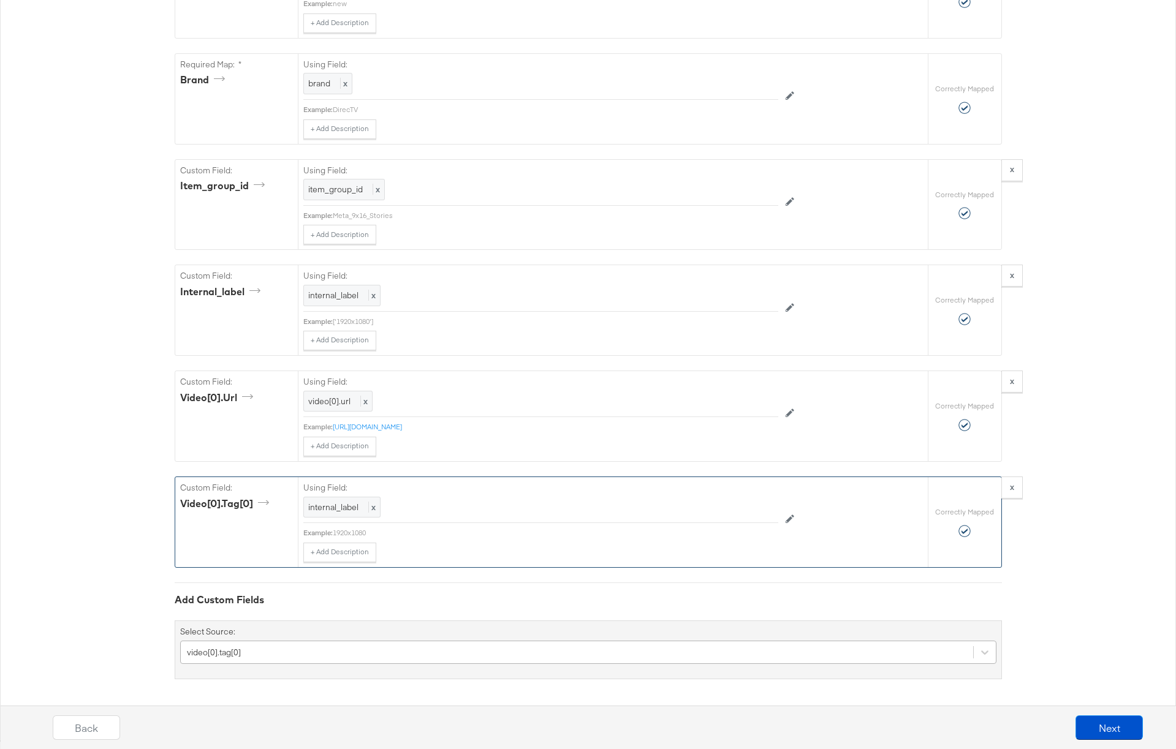
click at [252, 654] on div "video[0].tag[0]" at bounding box center [588, 652] width 816 height 23
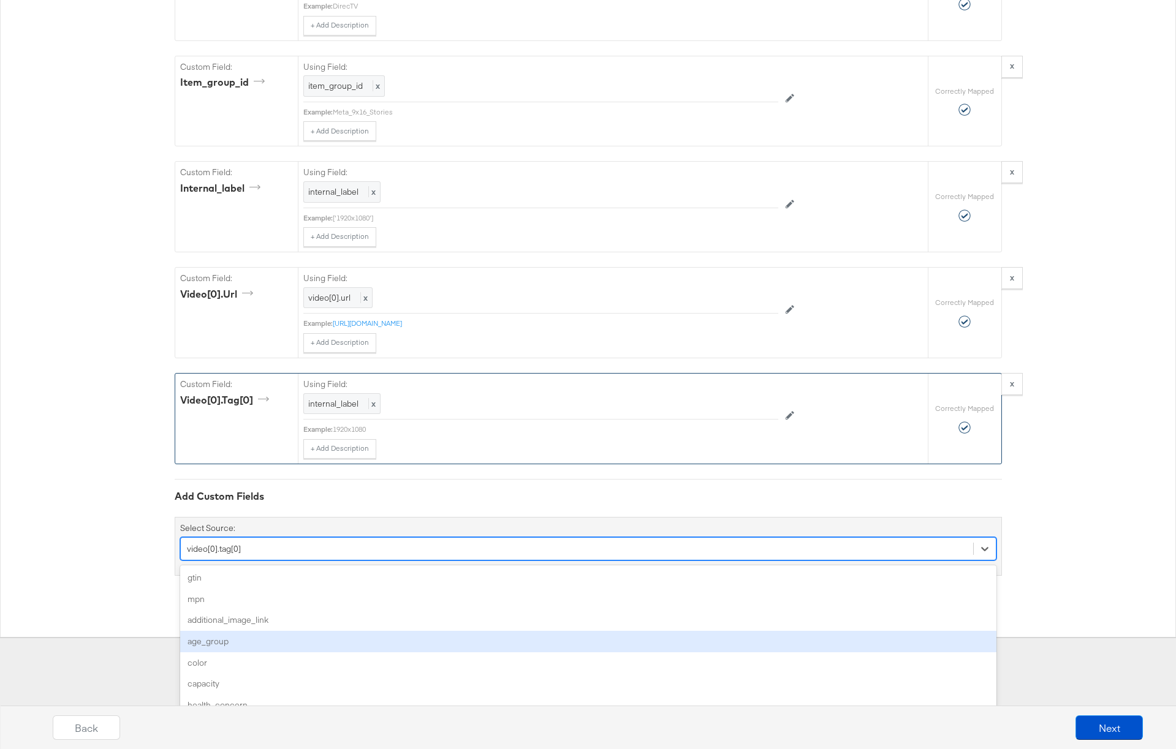
scroll to position [0, 0]
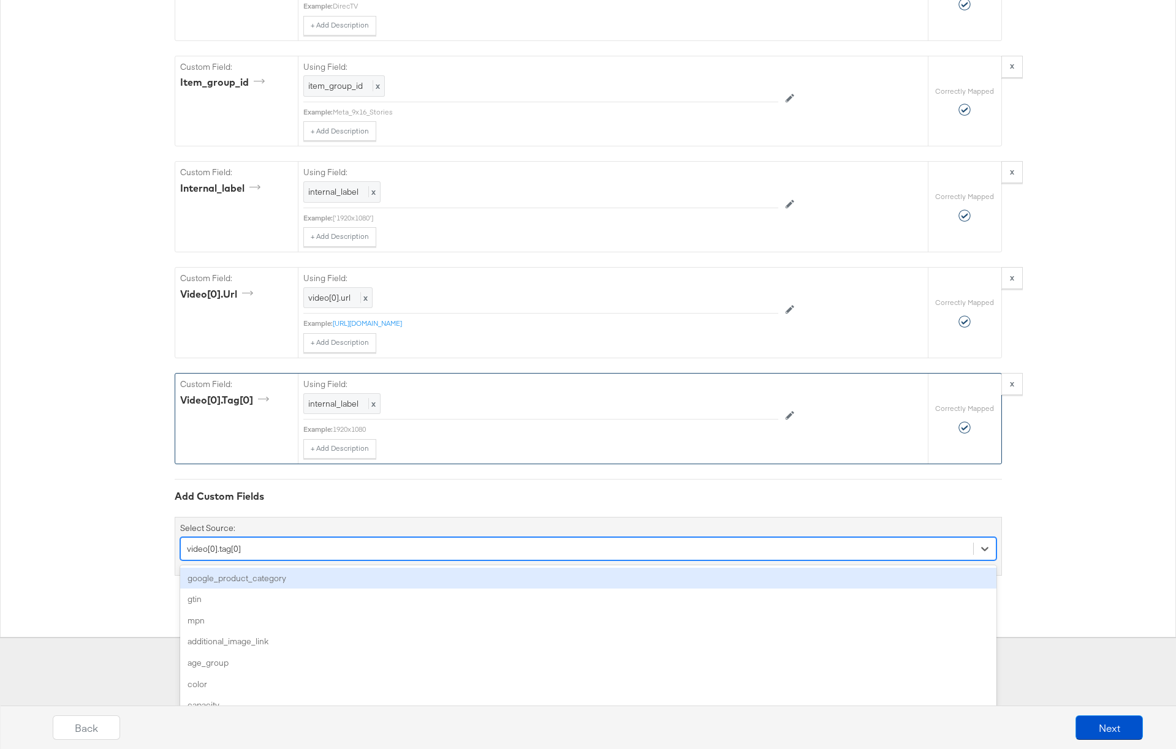
click at [259, 582] on div "google_product_category" at bounding box center [588, 578] width 816 height 21
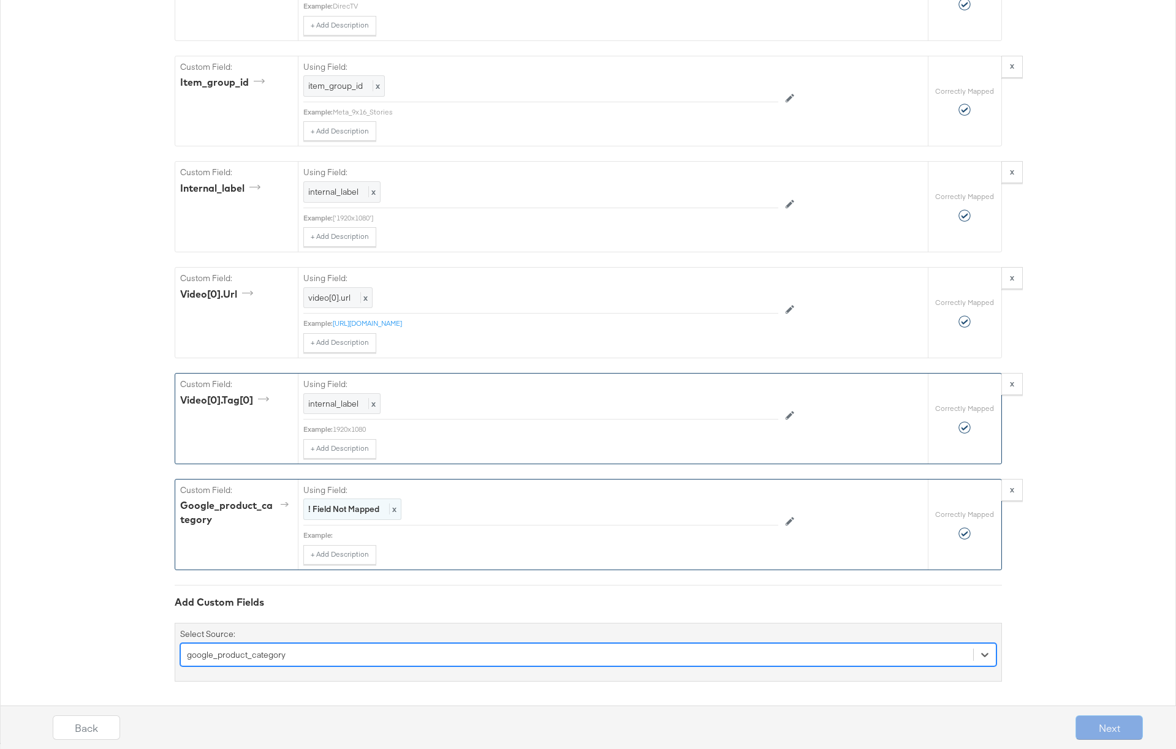
click at [335, 510] on strong "! Field Not Mapped" at bounding box center [343, 509] width 71 height 11
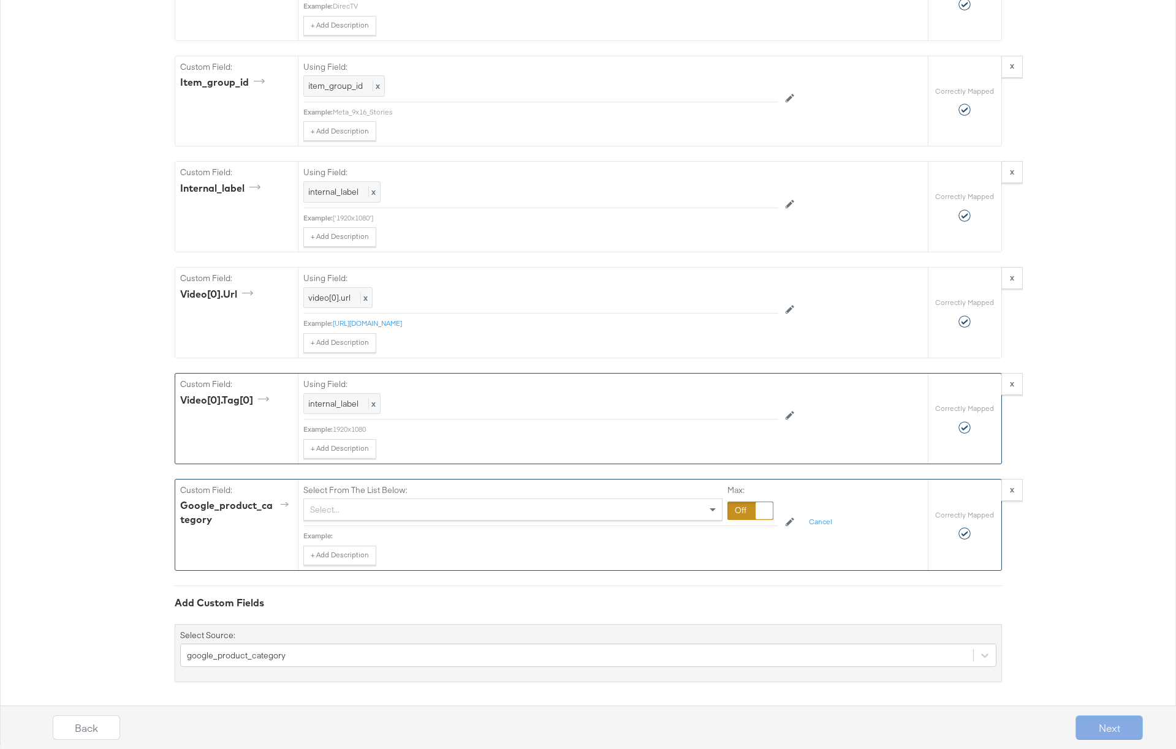
click at [747, 511] on div at bounding box center [750, 511] width 46 height 18
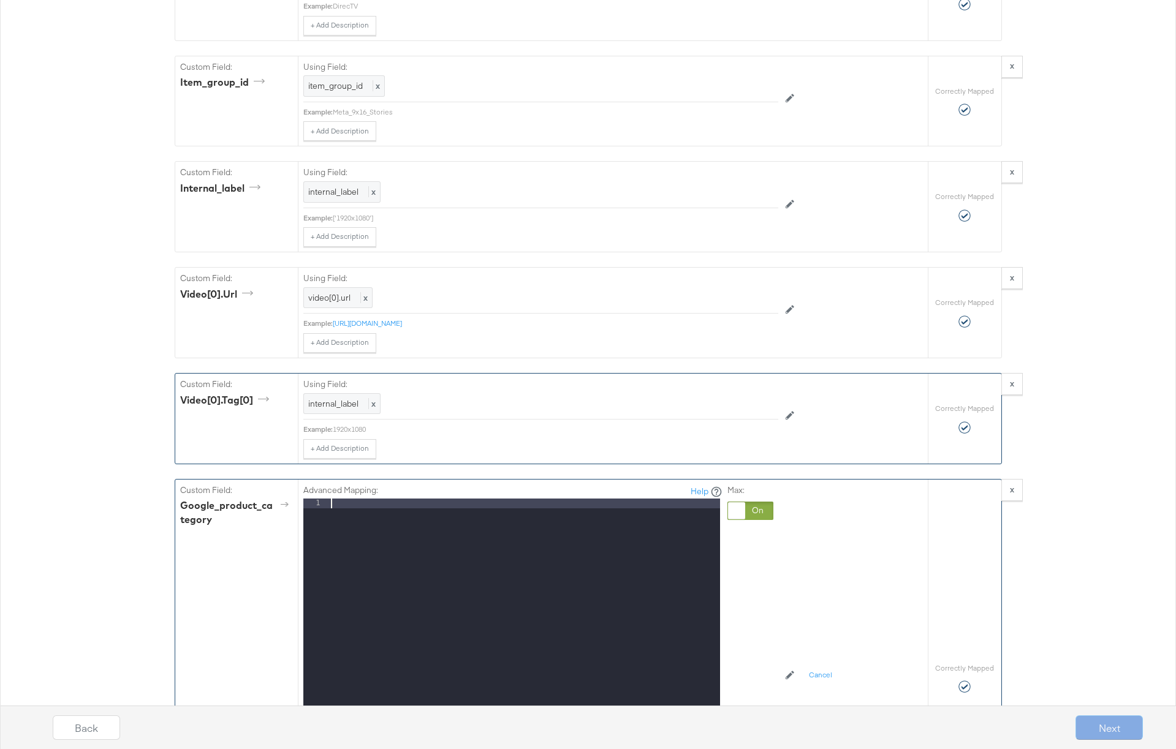
click at [426, 507] on div at bounding box center [524, 662] width 392 height 326
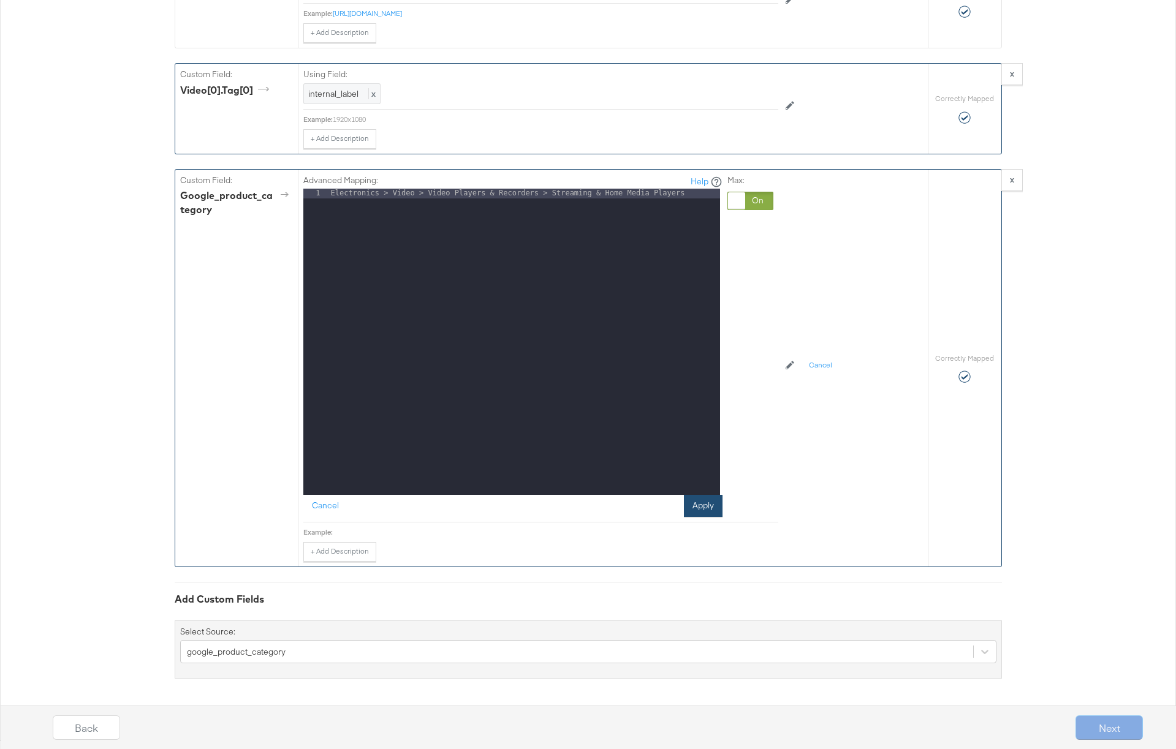
click at [697, 505] on button "Apply" at bounding box center [703, 506] width 39 height 22
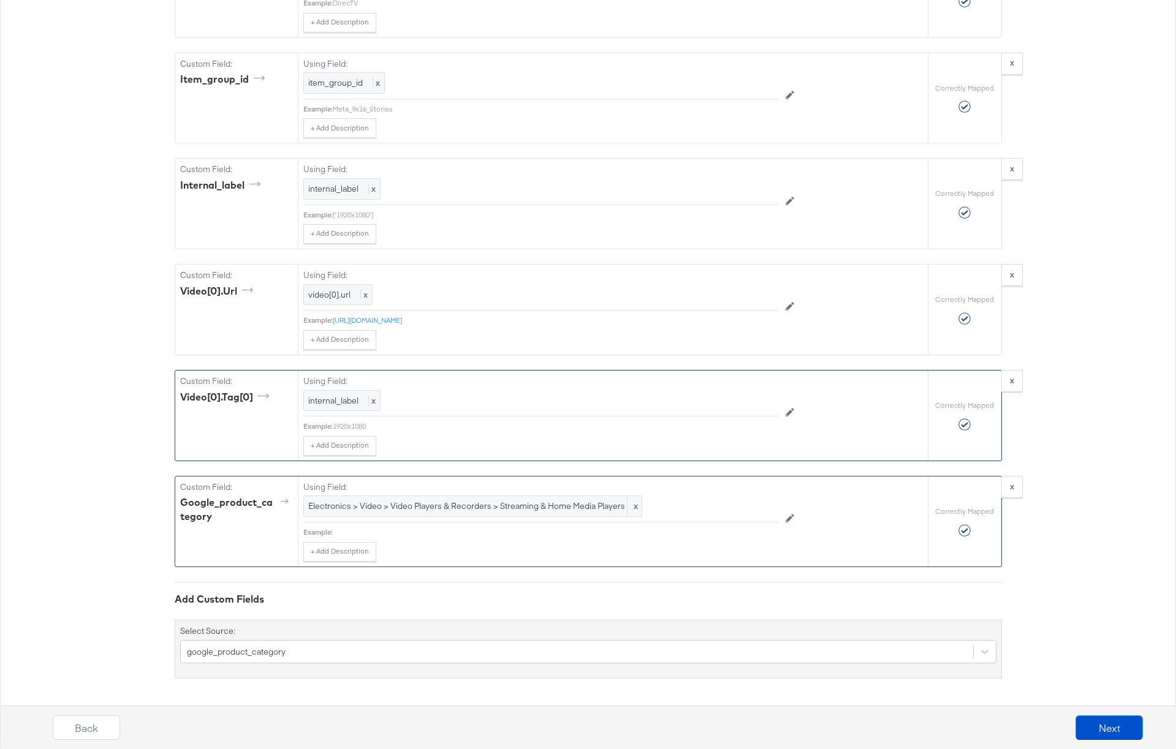
scroll to position [1186, 0]
click at [349, 553] on button "+ Add Description" at bounding box center [339, 552] width 73 height 20
click at [361, 565] on input "text" at bounding box center [425, 564] width 245 height 23
paste input "Arts & Entertainment"
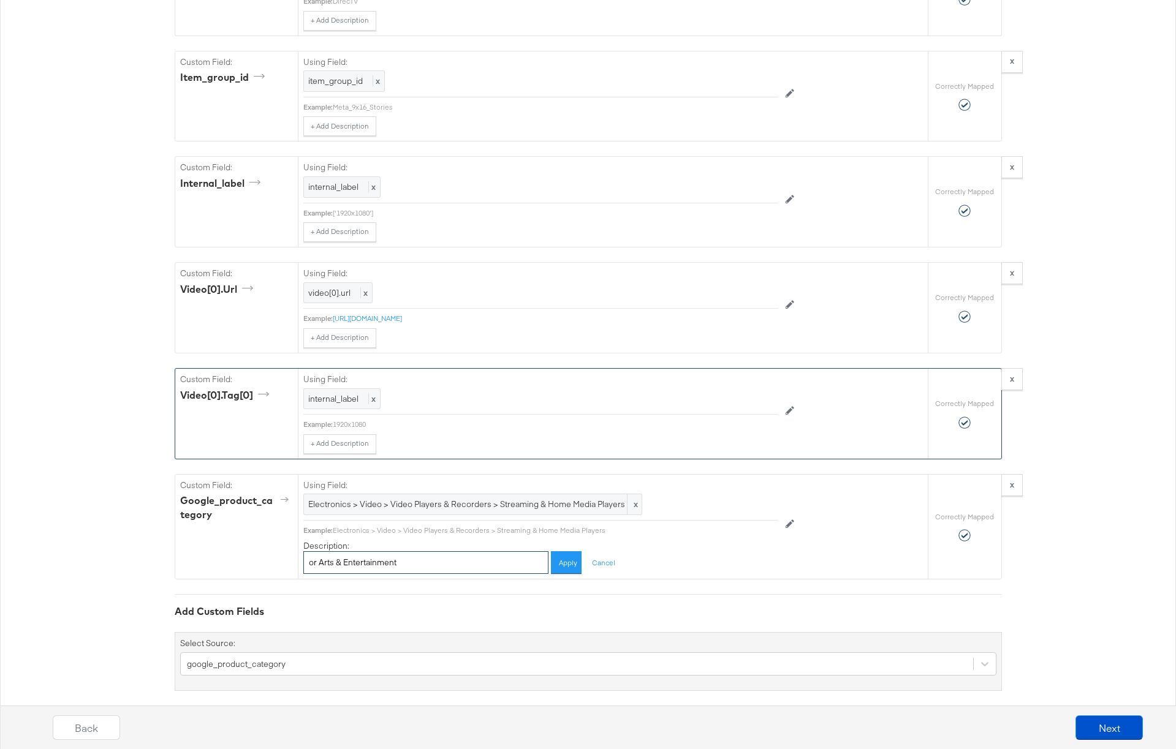
scroll to position [1188, 0]
click at [319, 563] on input "or Arts & Entertainment" at bounding box center [425, 562] width 245 height 23
click at [436, 564] on input "or 'Arts & Entertainment" at bounding box center [425, 562] width 245 height 23
type input "or 'Arts & Entertainment' ?"
click at [568, 555] on button "Apply" at bounding box center [566, 562] width 31 height 23
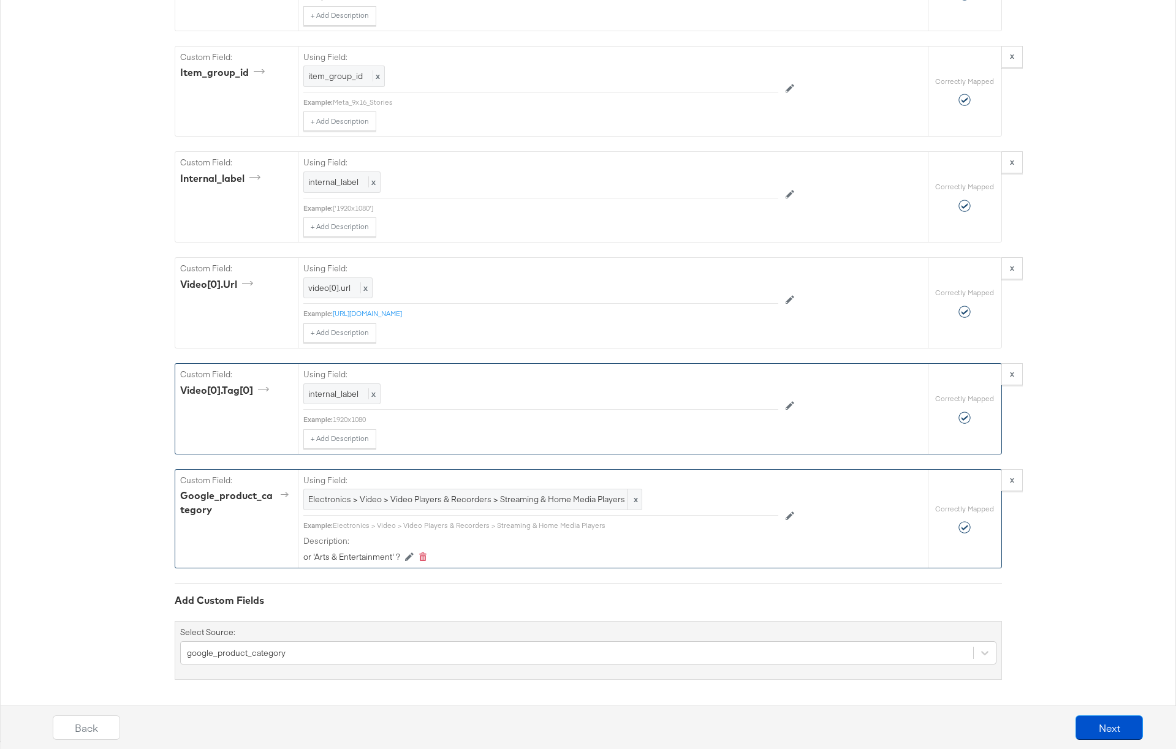
scroll to position [1194, 0]
click at [304, 653] on div "google_product_category" at bounding box center [588, 651] width 816 height 23
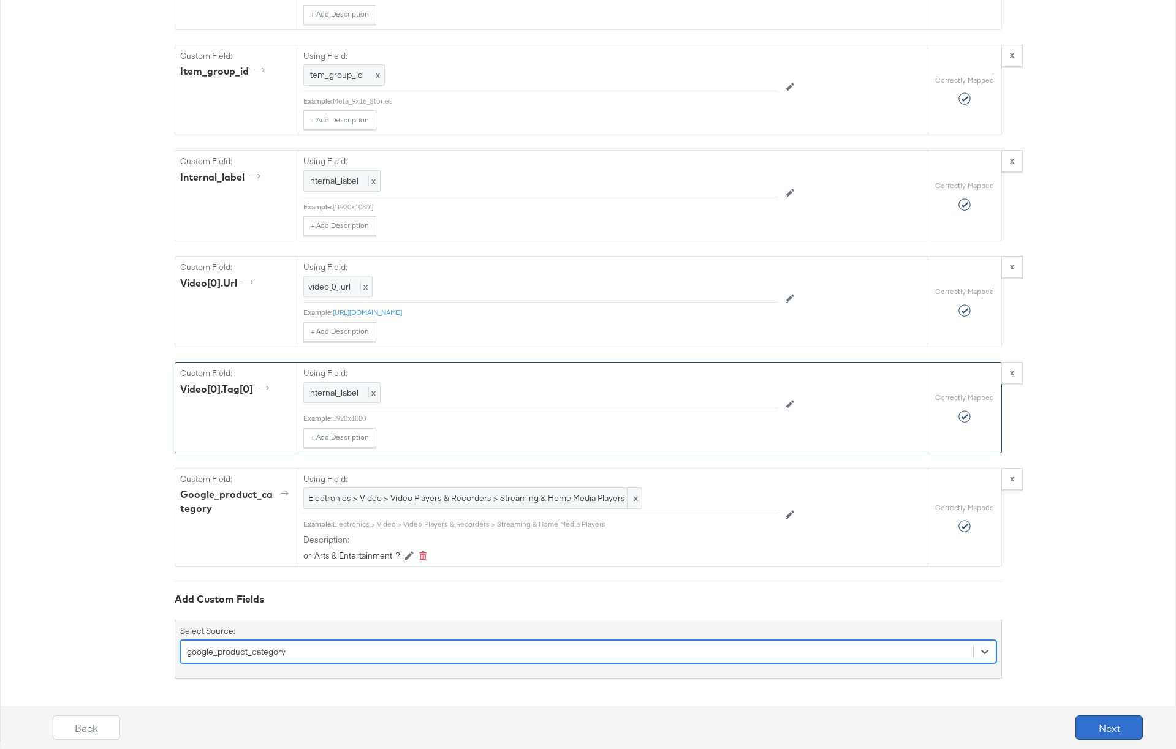
click at [1102, 729] on button "Next" at bounding box center [1108, 728] width 67 height 25
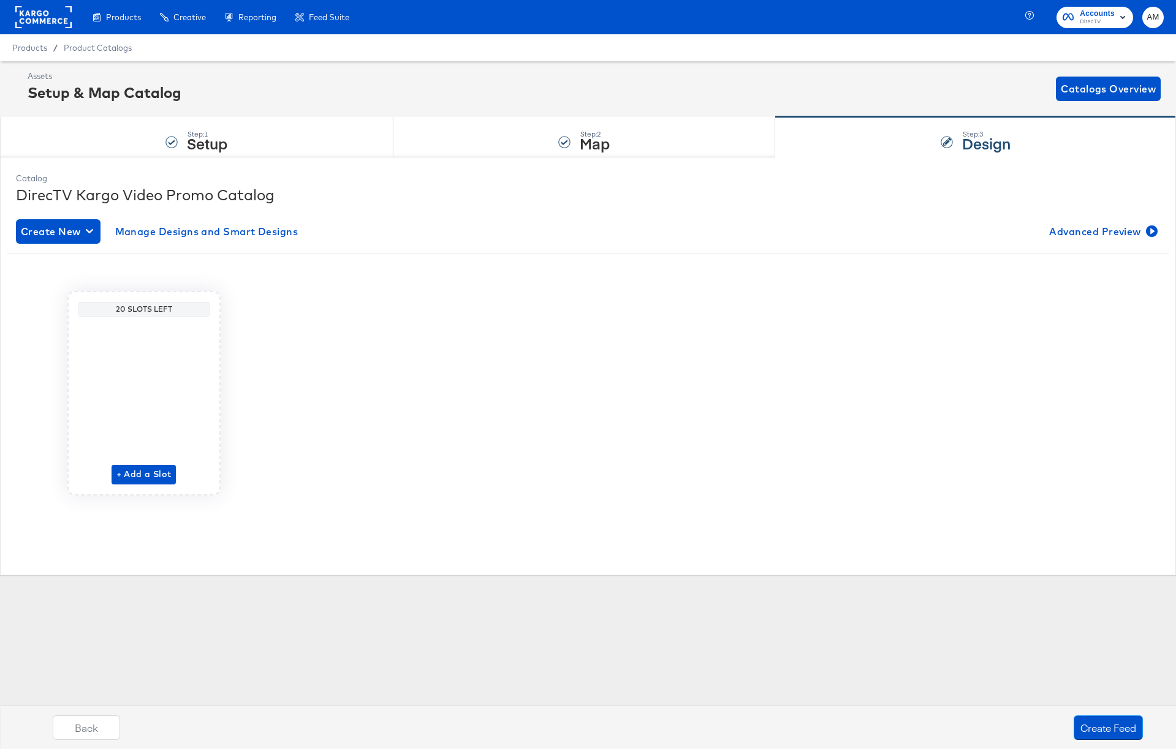
scroll to position [0, 0]
